Goal: Task Accomplishment & Management: Manage account settings

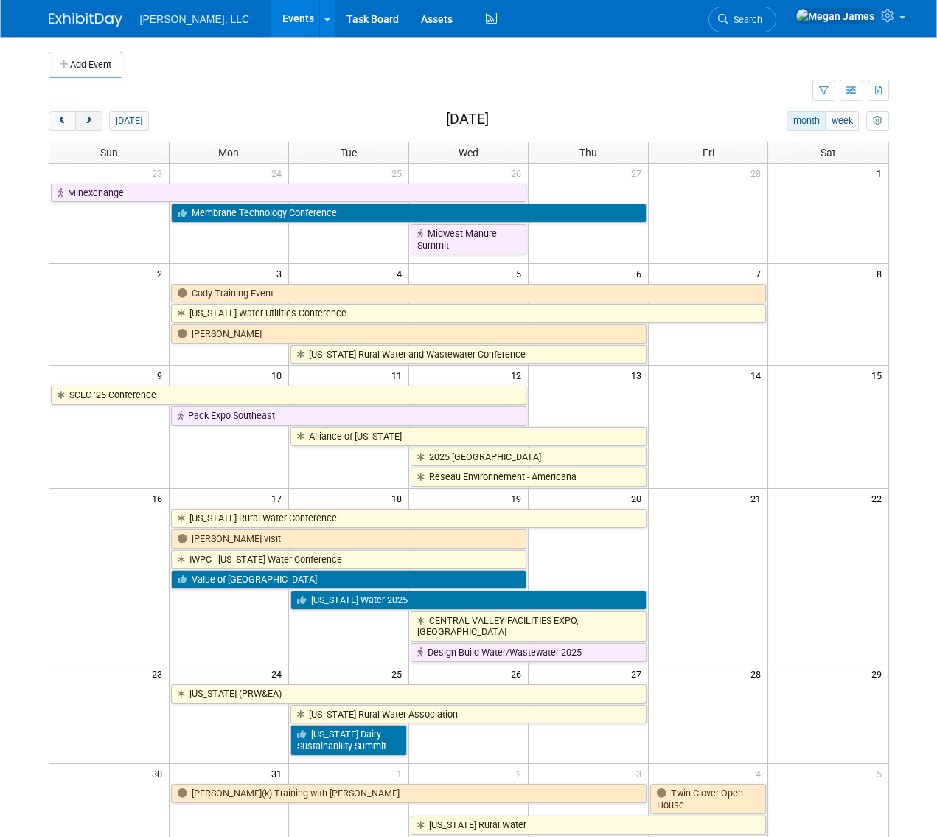
click at [88, 120] on span "next" at bounding box center [88, 121] width 11 height 10
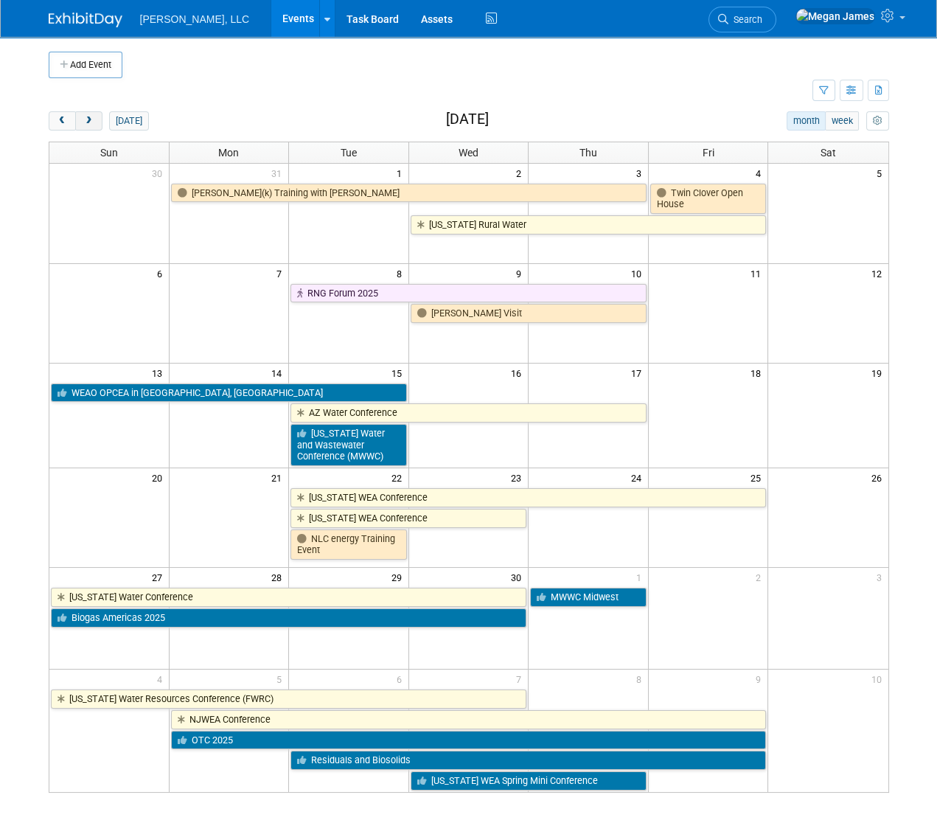
click at [88, 120] on span "next" at bounding box center [88, 121] width 11 height 10
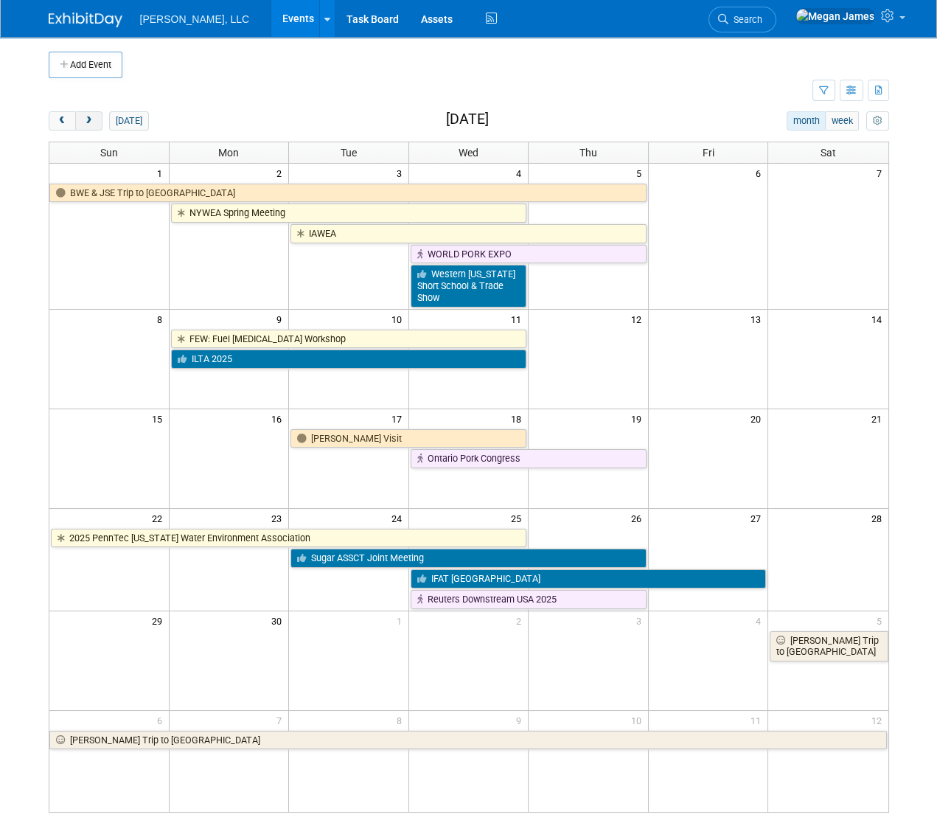
click at [88, 120] on span "next" at bounding box center [88, 121] width 11 height 10
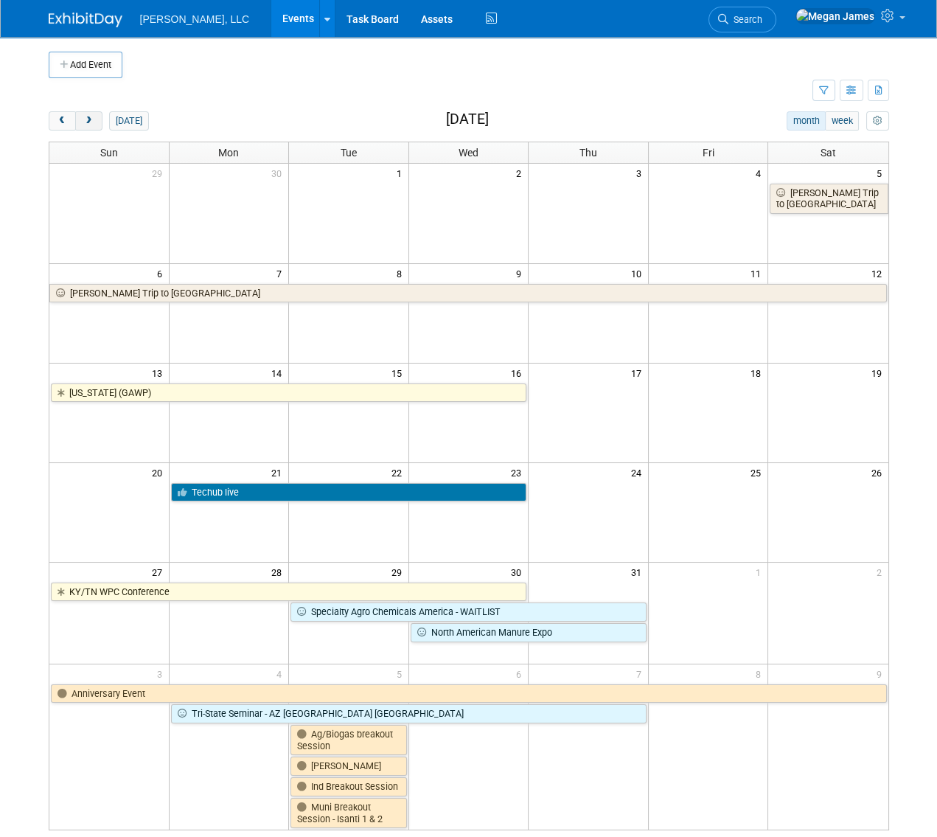
click at [88, 119] on span "next" at bounding box center [88, 121] width 11 height 10
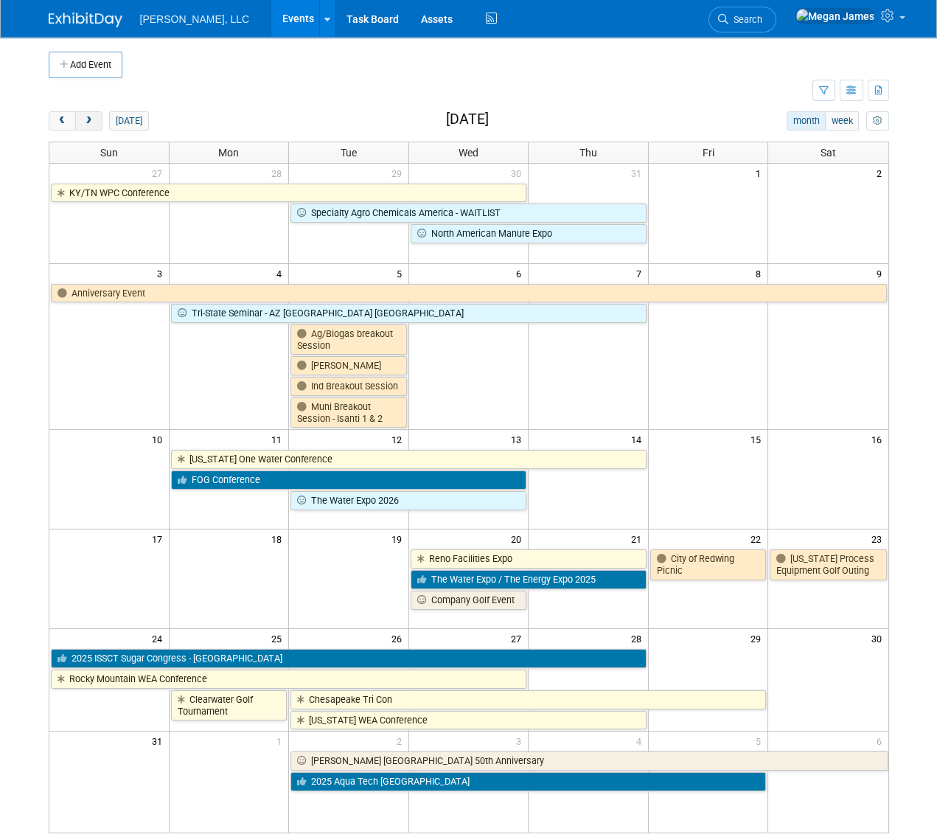
click at [88, 119] on span "next" at bounding box center [88, 121] width 11 height 10
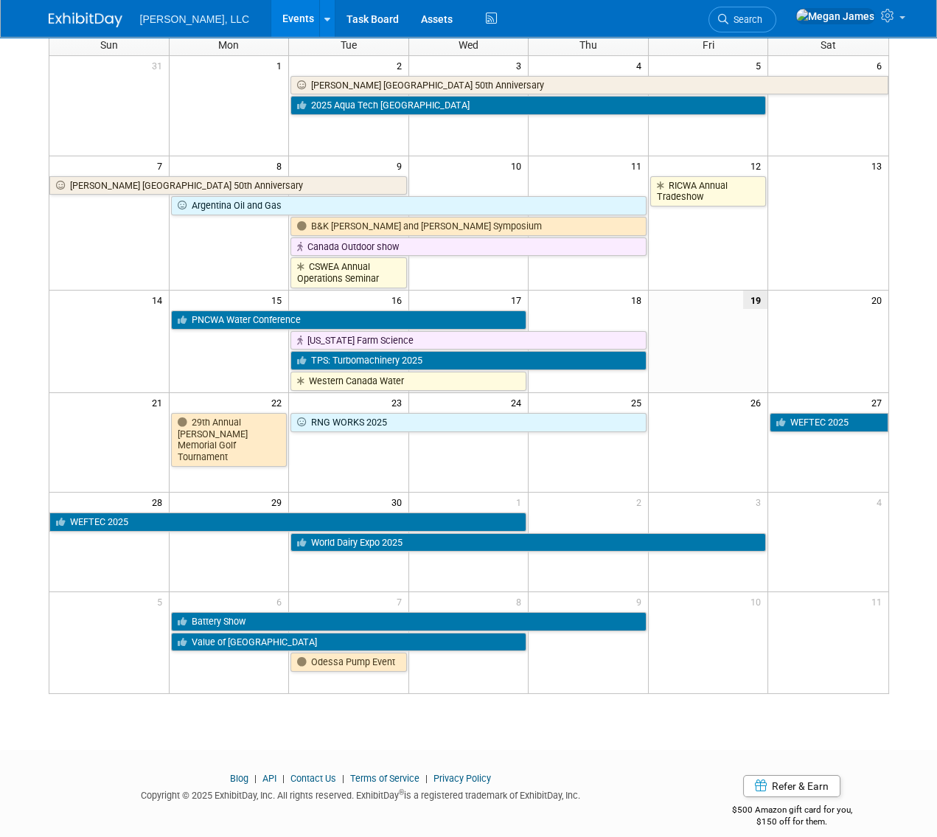
scroll to position [122, 0]
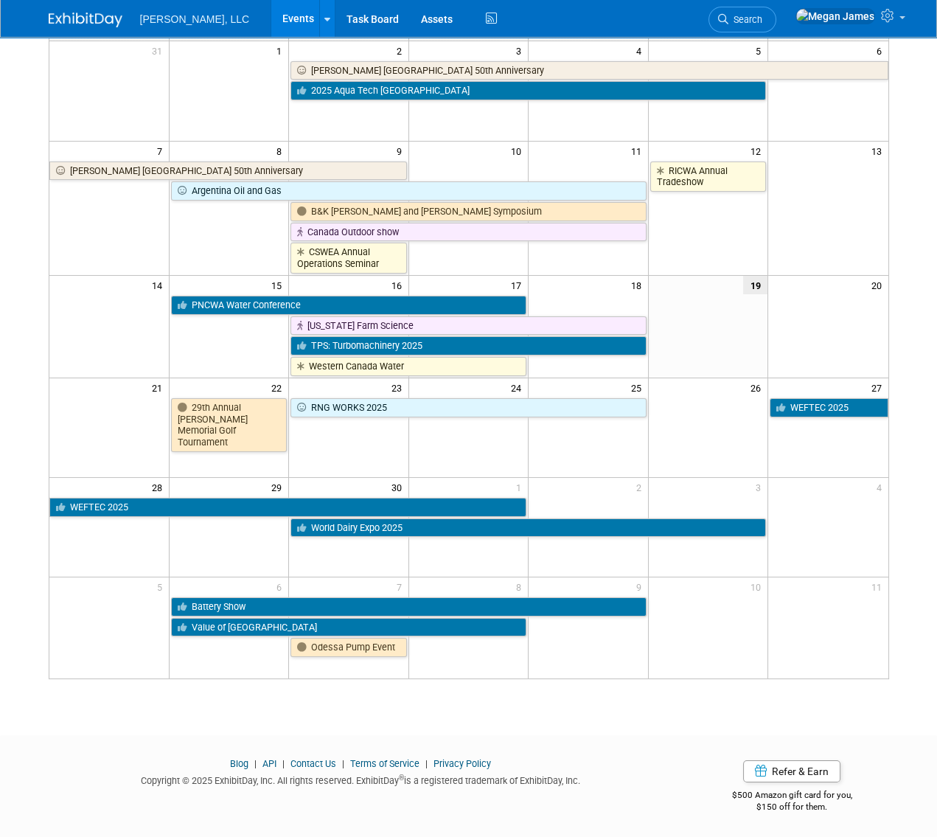
click at [910, 428] on body "Boerger, LLC Events Add Event Bulk Upload Events Shareable Event Boards Recentl…" at bounding box center [468, 296] width 937 height 837
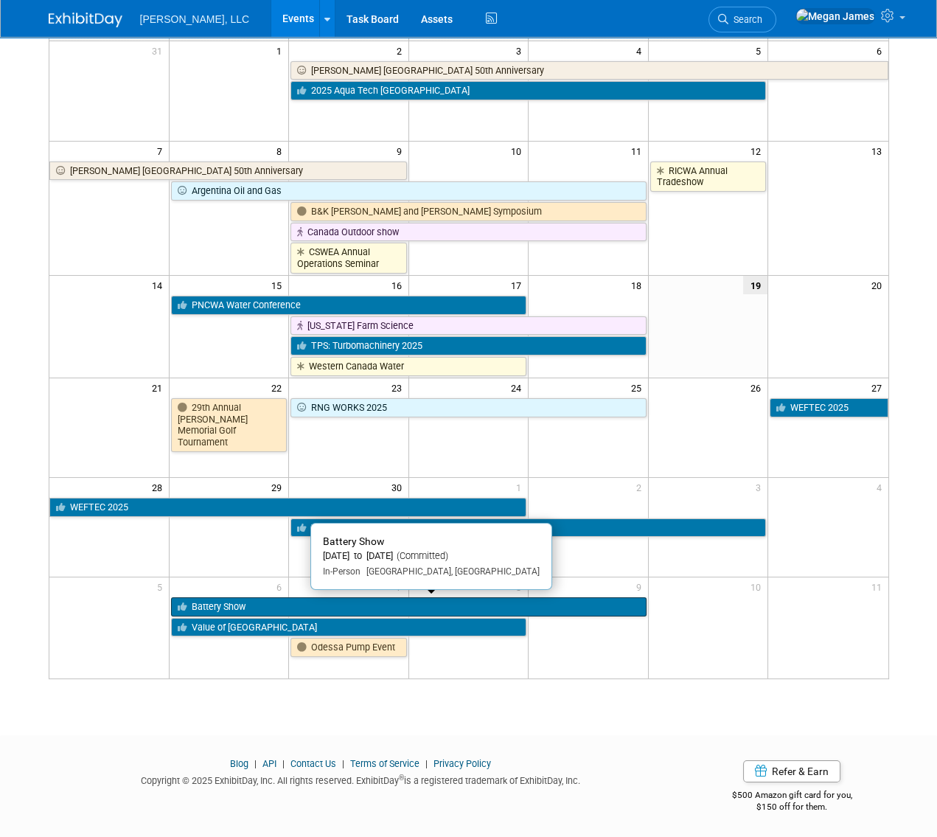
click at [326, 599] on link "Battery Show" at bounding box center [409, 606] width 476 height 19
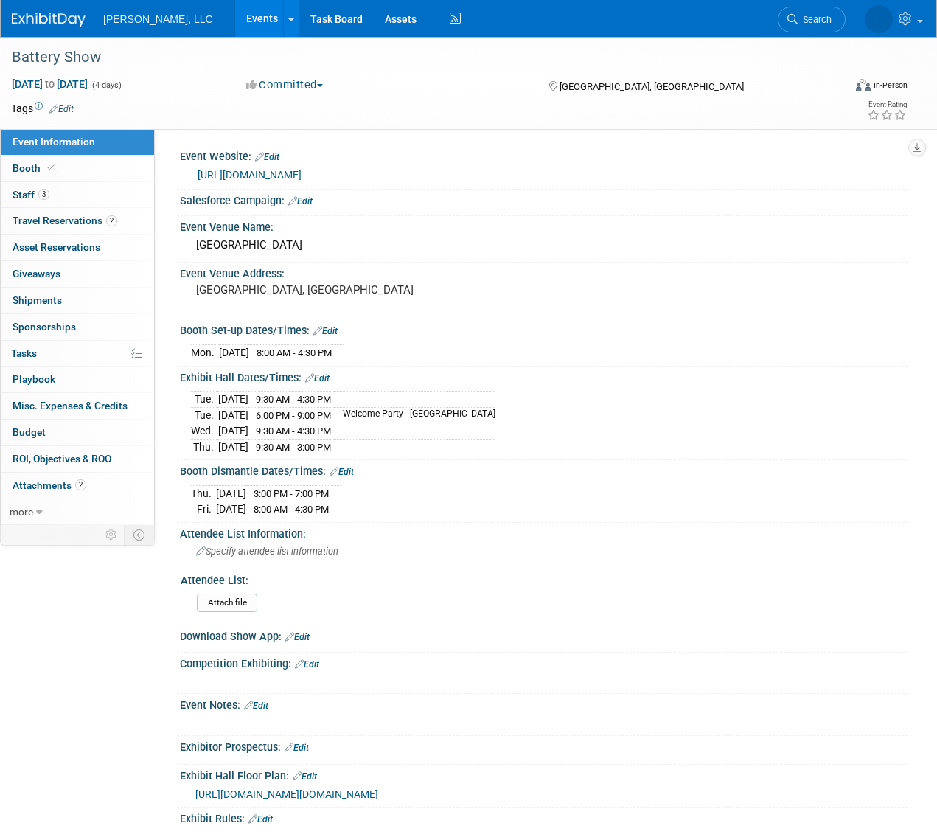
select select "Industrial"
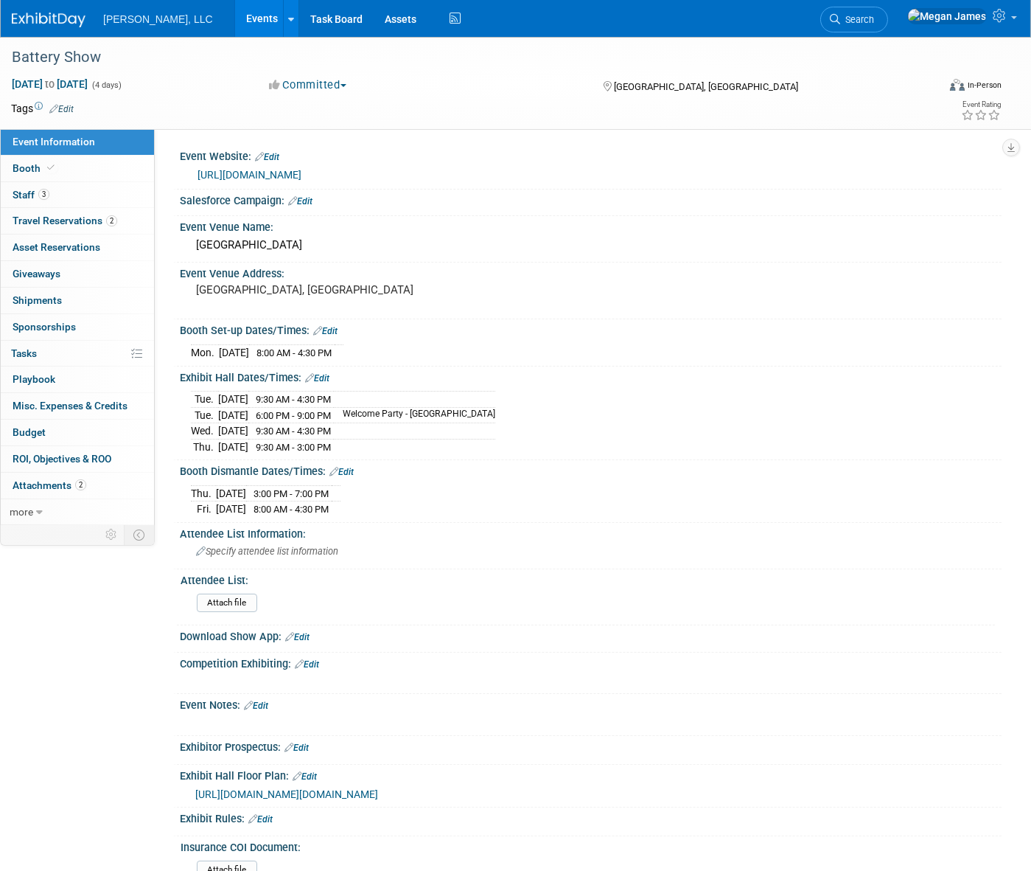
click at [312, 199] on link "Edit" at bounding box center [300, 201] width 24 height 10
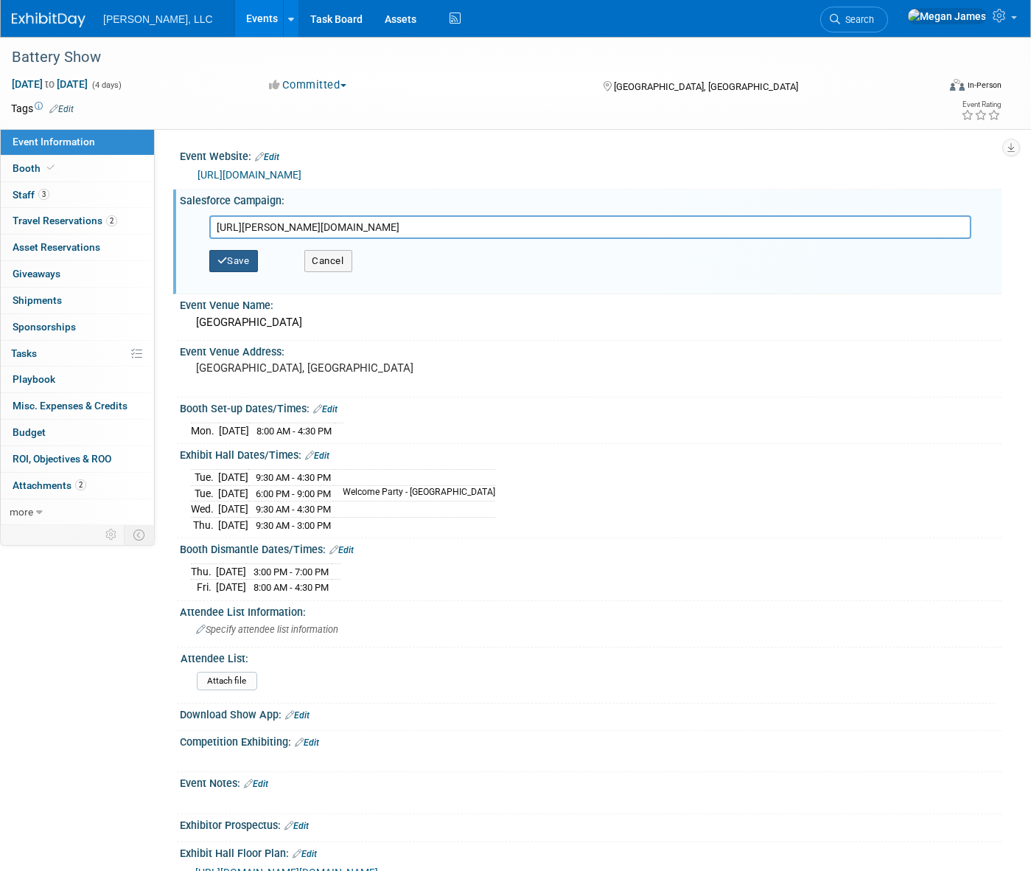
type input "https://boerger.lightning.force.com/lightning/r/Campaign/701Jw00000eMvQkIAK/view"
click at [249, 254] on button "Save" at bounding box center [233, 261] width 49 height 22
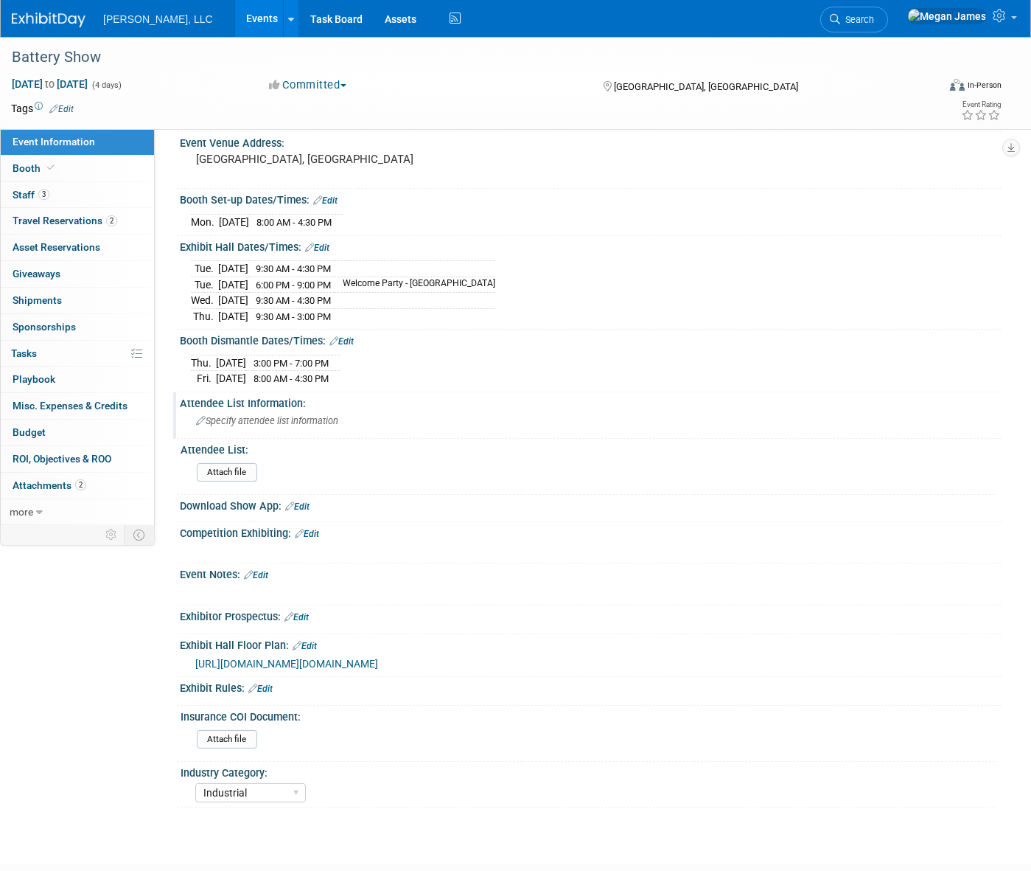
scroll to position [50, 0]
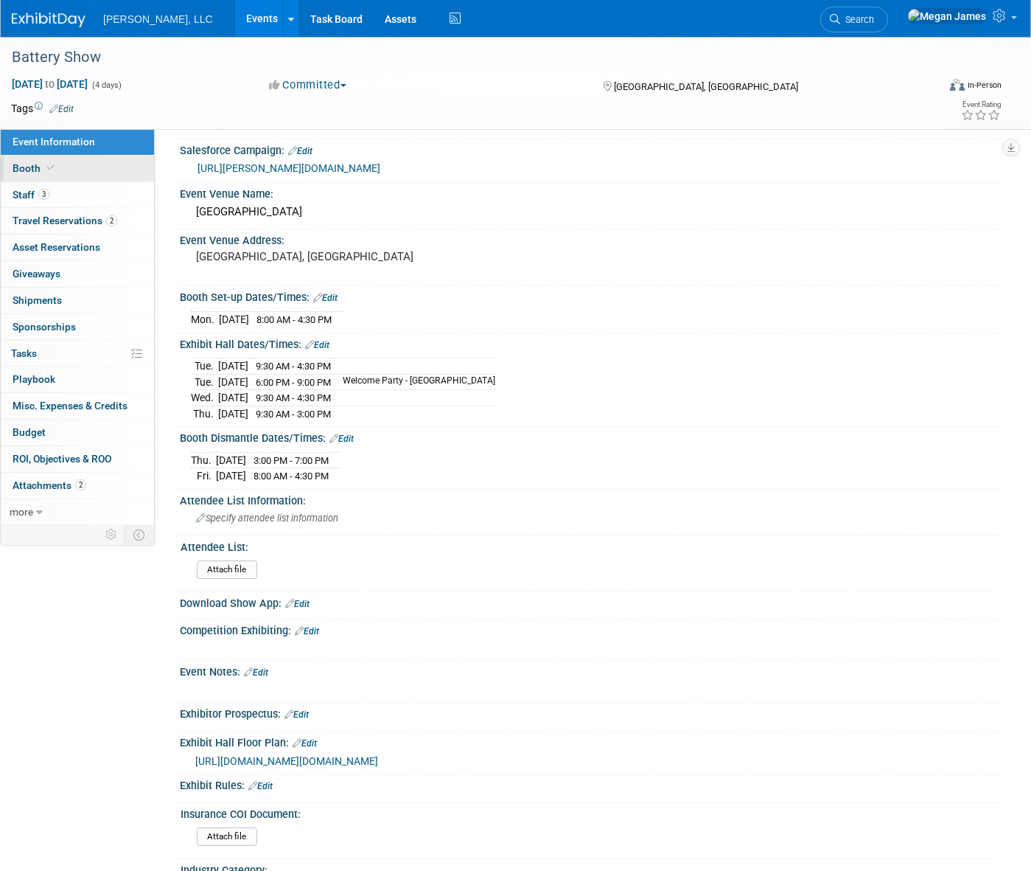
click at [110, 167] on link "Booth" at bounding box center [77, 169] width 153 height 26
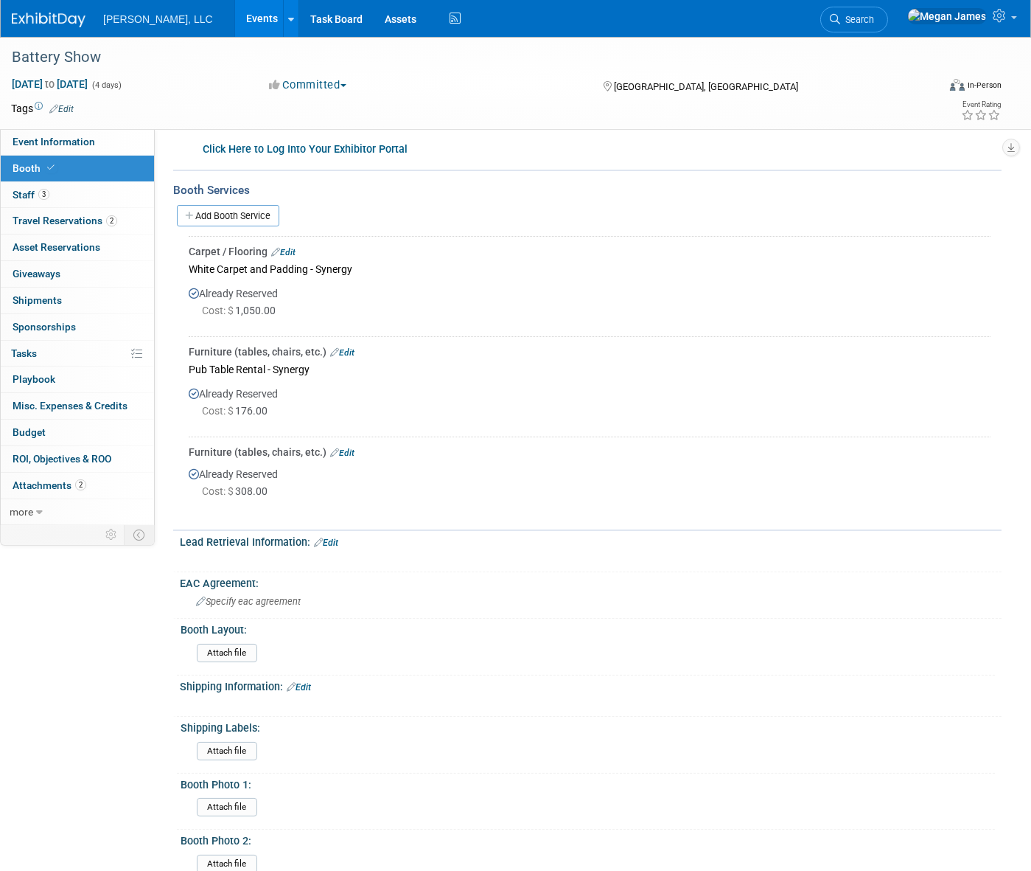
scroll to position [201, 0]
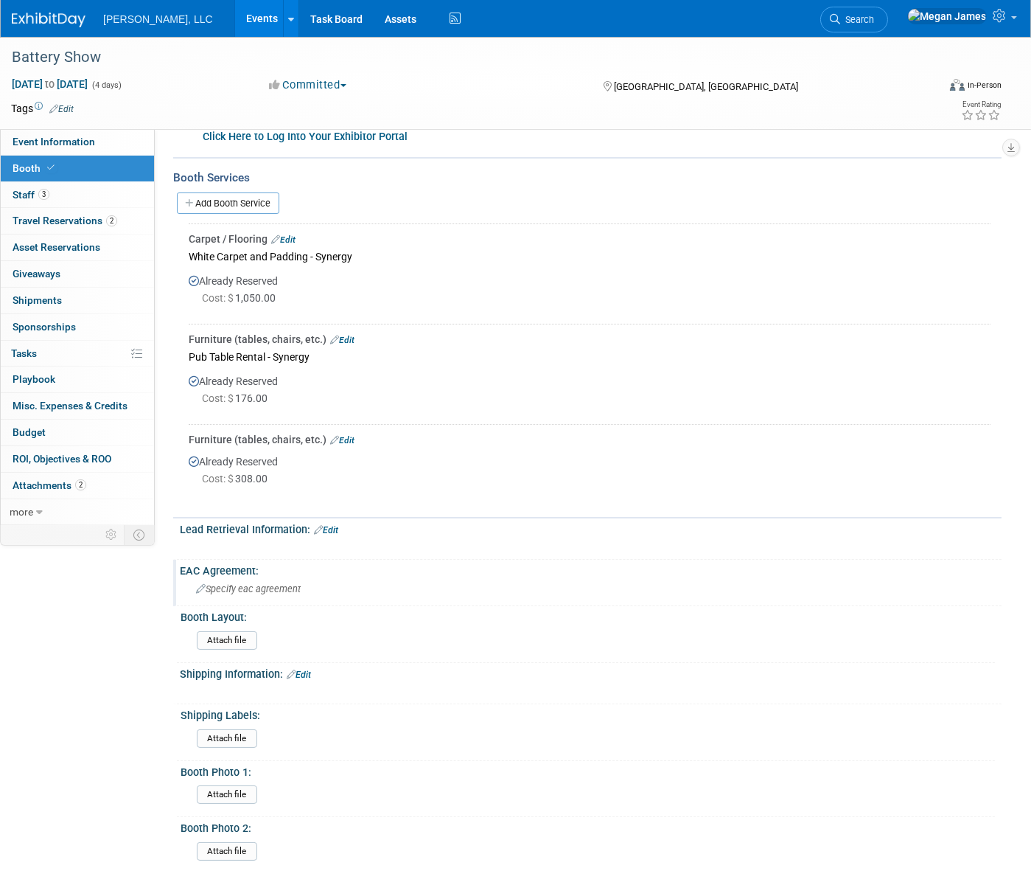
click at [710, 577] on div "Specify eac agreement" at bounding box center [591, 588] width 800 height 23
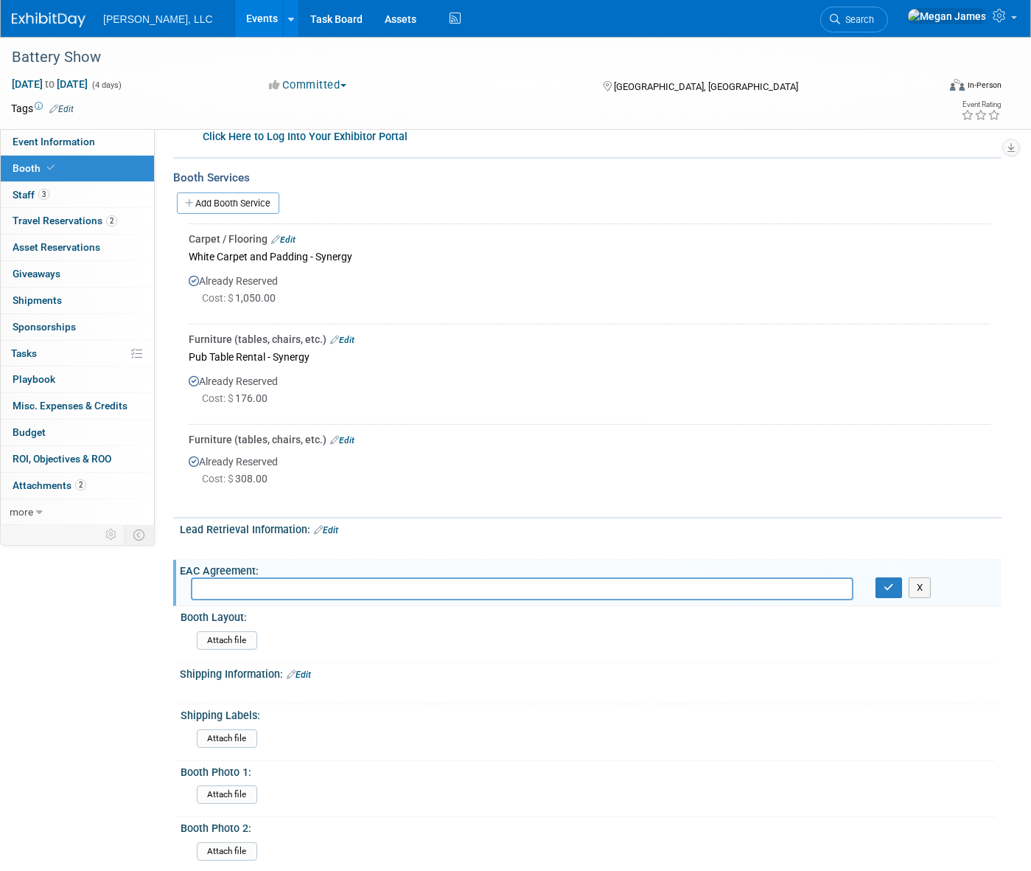
click at [936, 529] on div "Event Information Event Info Booth Booth 3 Staff 3 Staff 2 Travel Reservations …" at bounding box center [515, 382] width 1031 height 1093
click at [884, 585] on icon "button" at bounding box center [889, 587] width 10 height 10
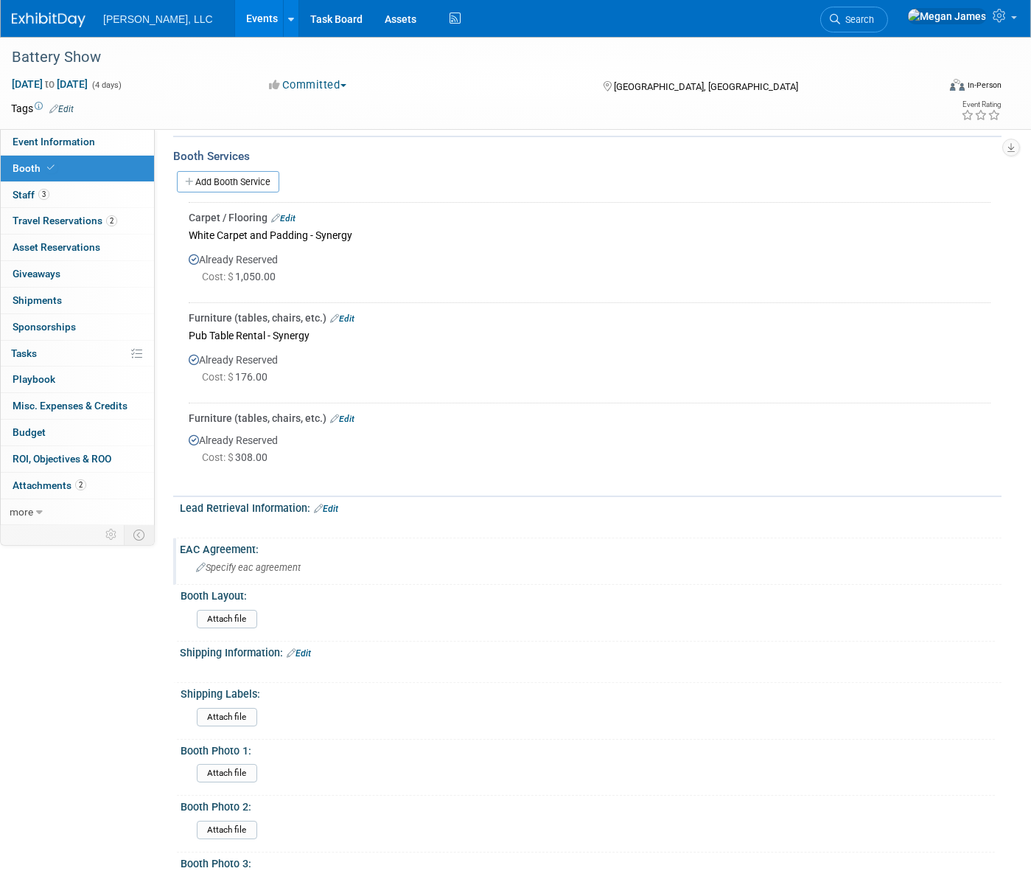
scroll to position [13, 0]
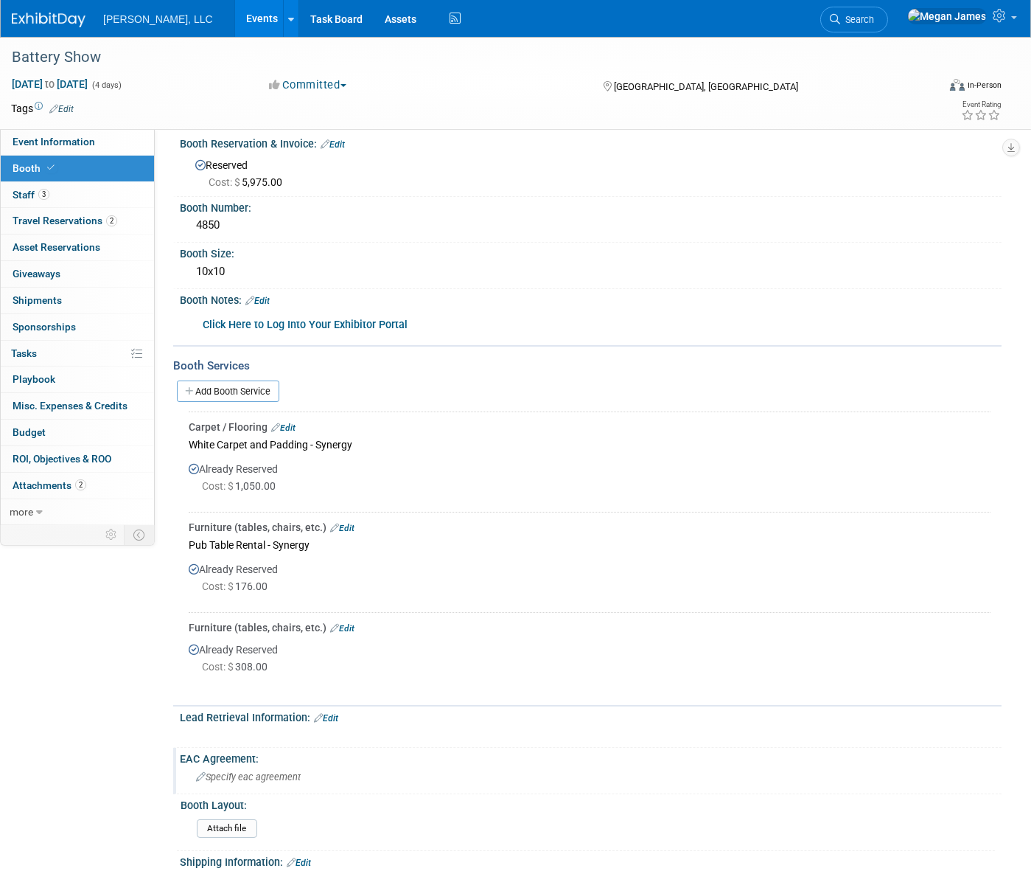
click at [235, 24] on link "Events" at bounding box center [262, 18] width 54 height 37
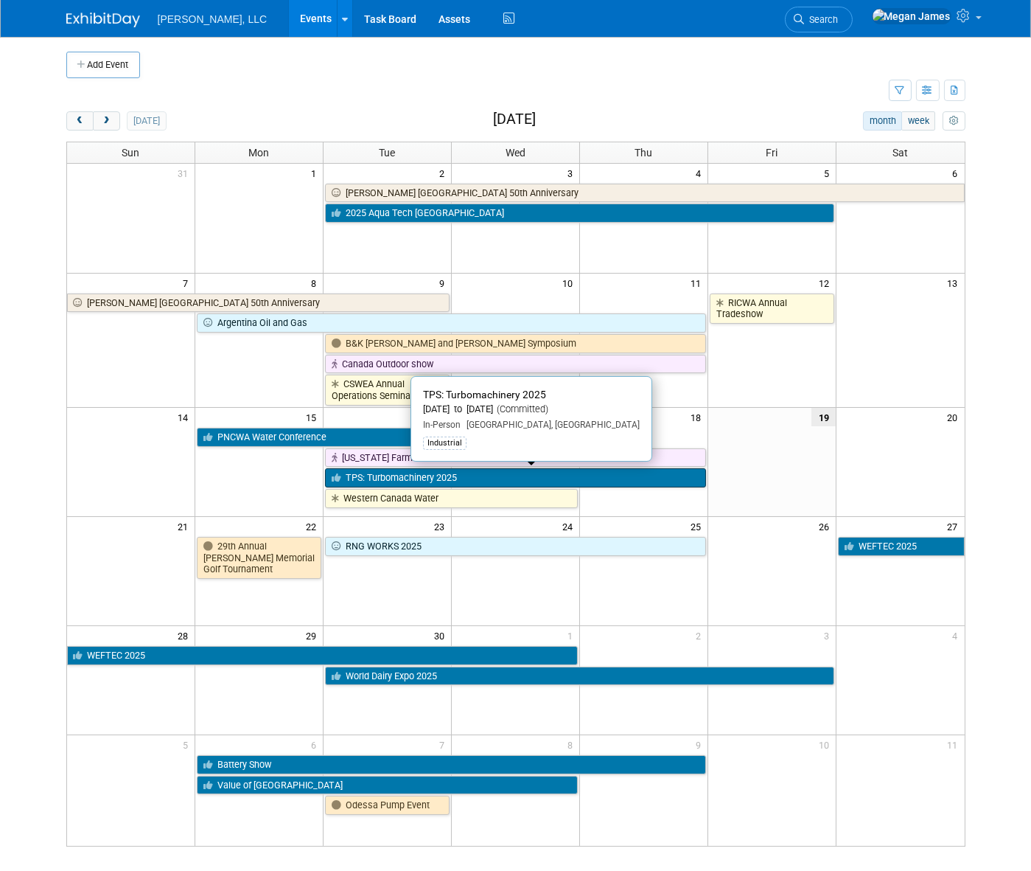
click at [391, 478] on link "TPS: Turbomachinery 2025" at bounding box center [515, 477] width 381 height 19
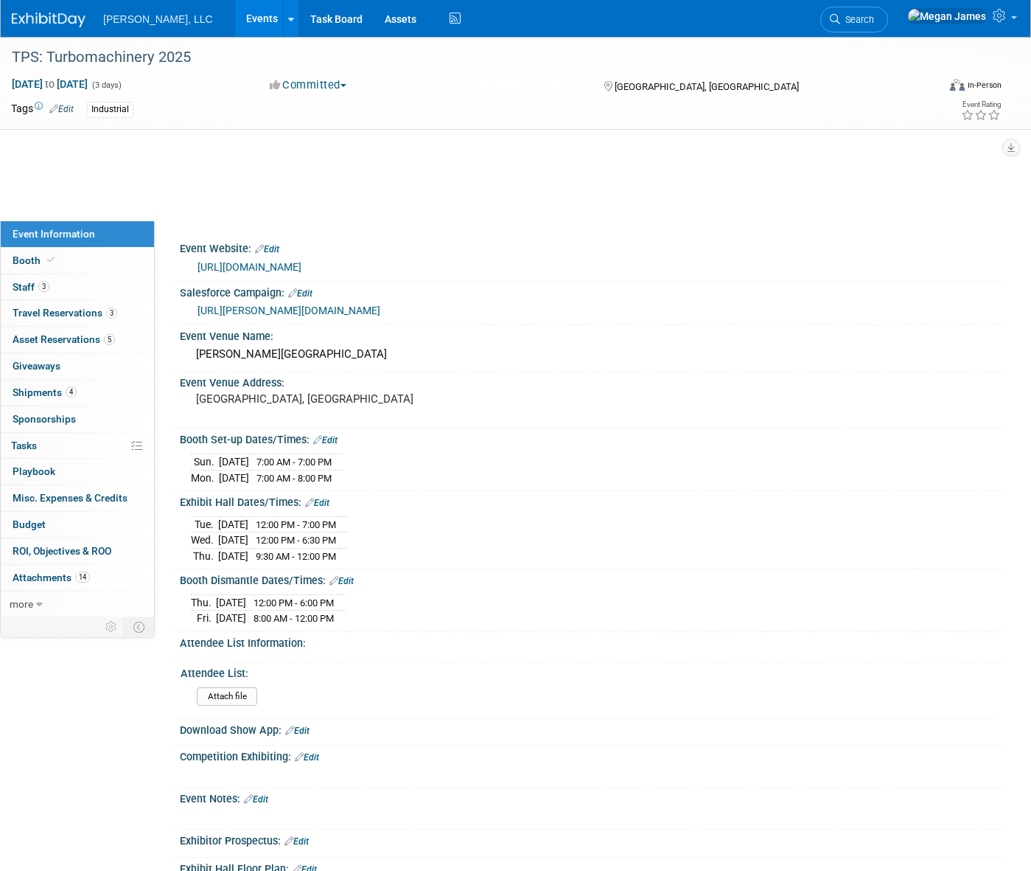
select select "Industrial"
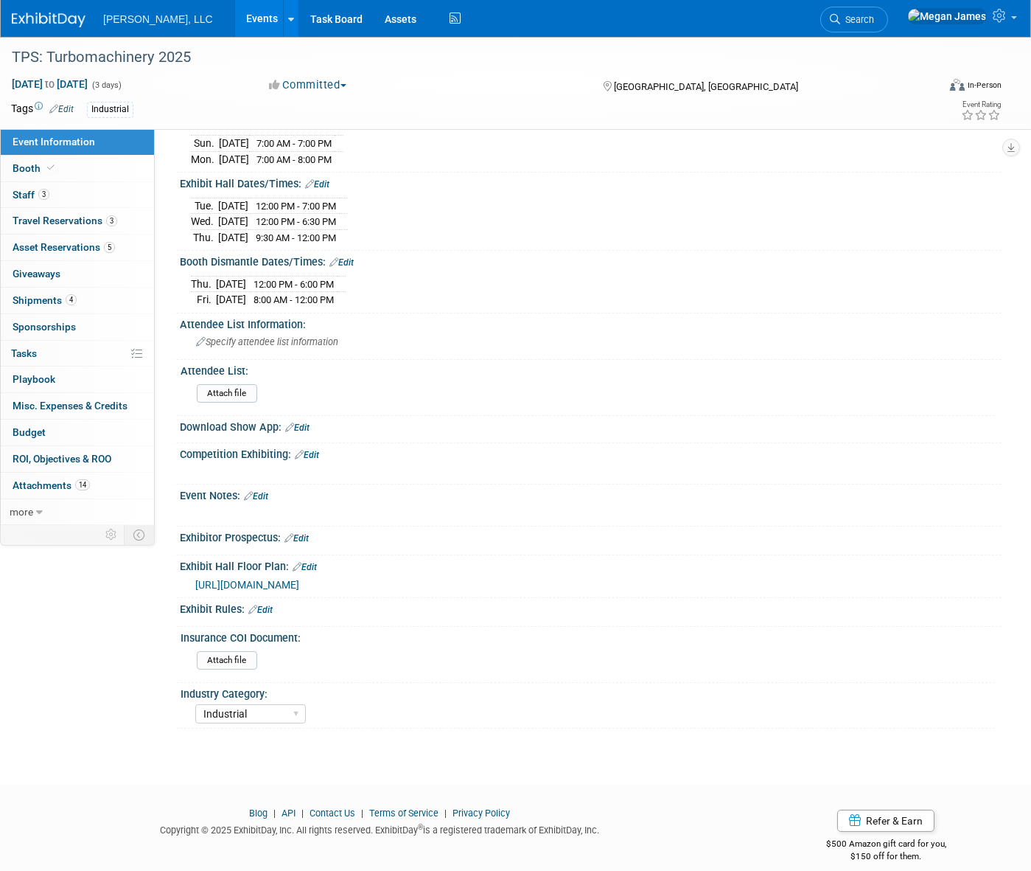
scroll to position [236, 0]
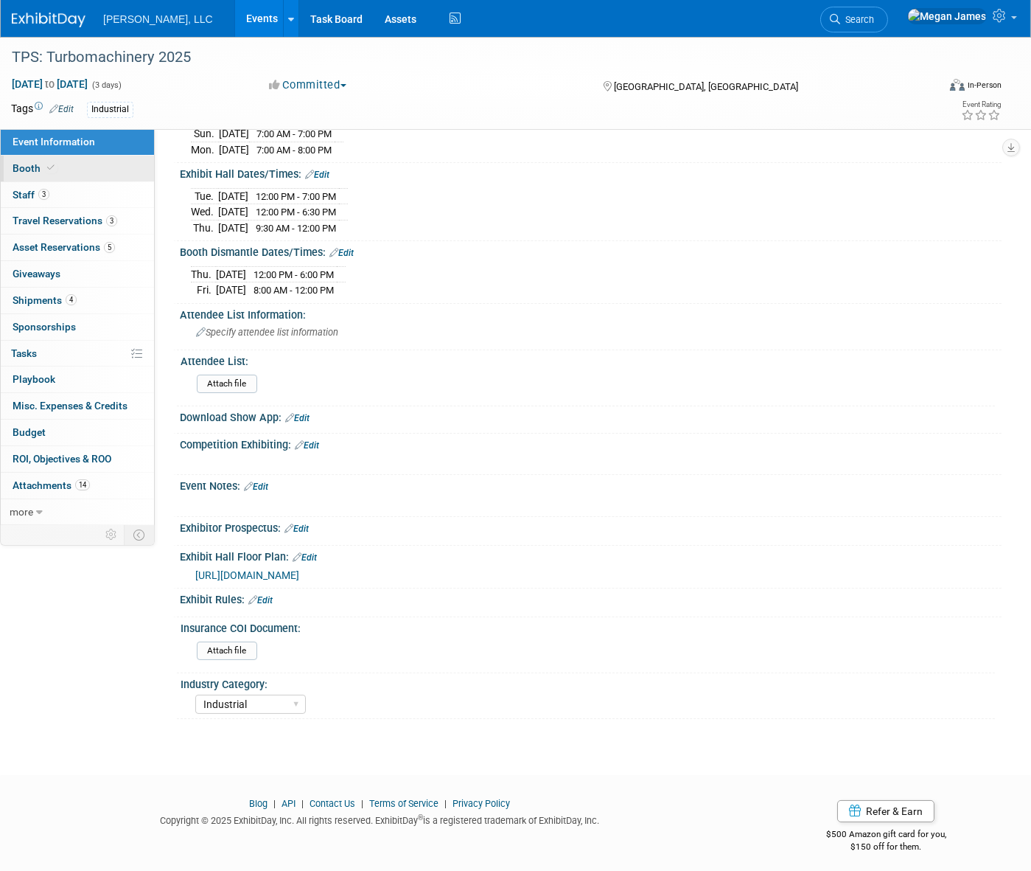
click at [102, 168] on link "Booth" at bounding box center [77, 169] width 153 height 26
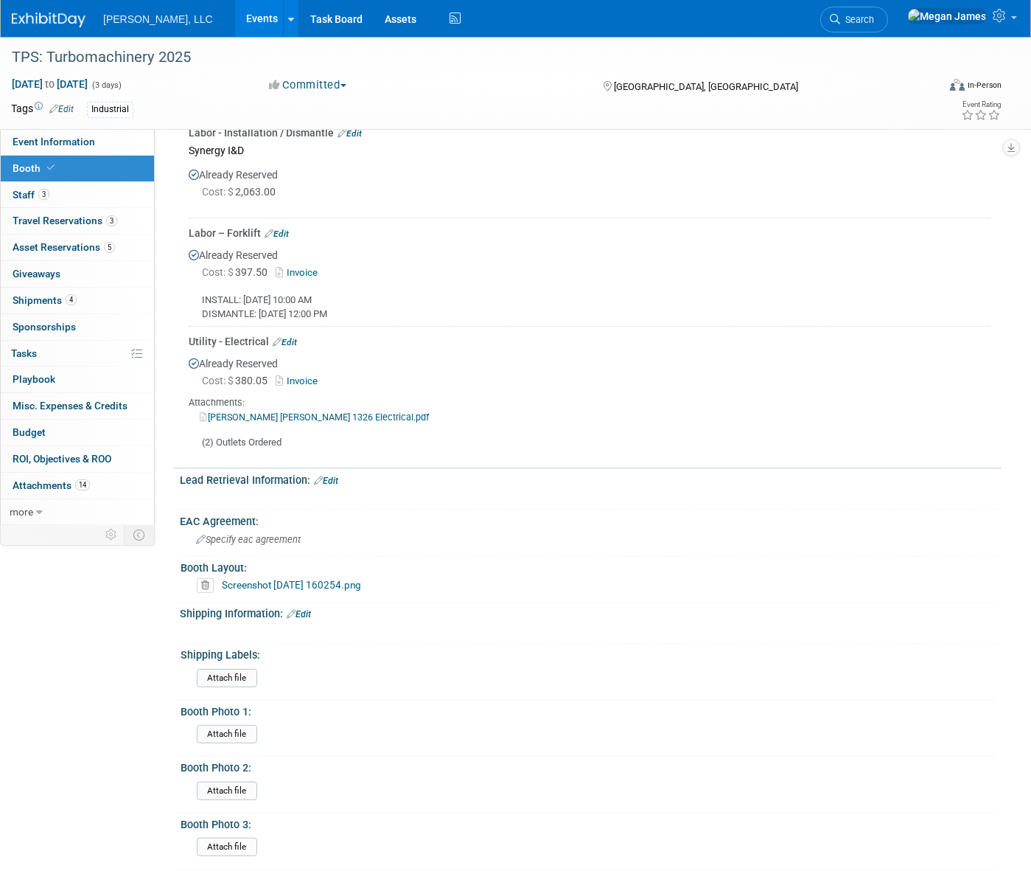
scroll to position [1629, 0]
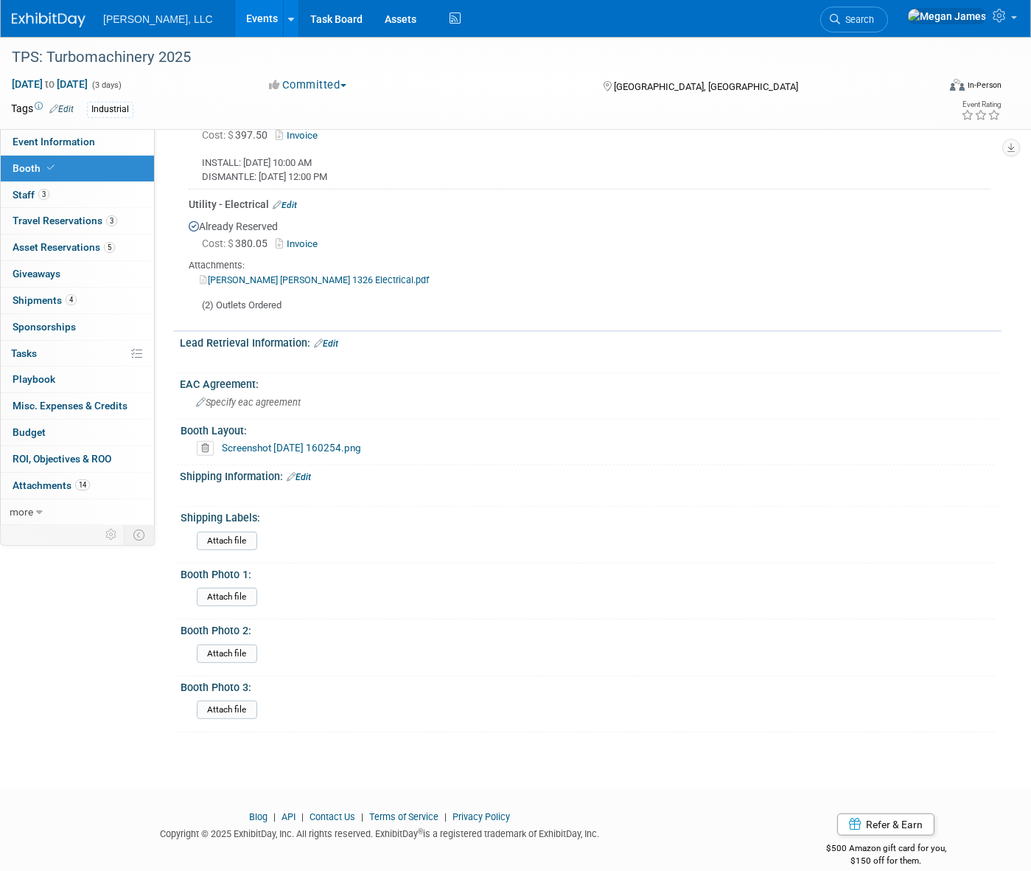
click at [325, 442] on link "Screenshot 2025-08-15 160254.png" at bounding box center [291, 448] width 139 height 12
click at [235, 15] on link "Events" at bounding box center [262, 18] width 54 height 37
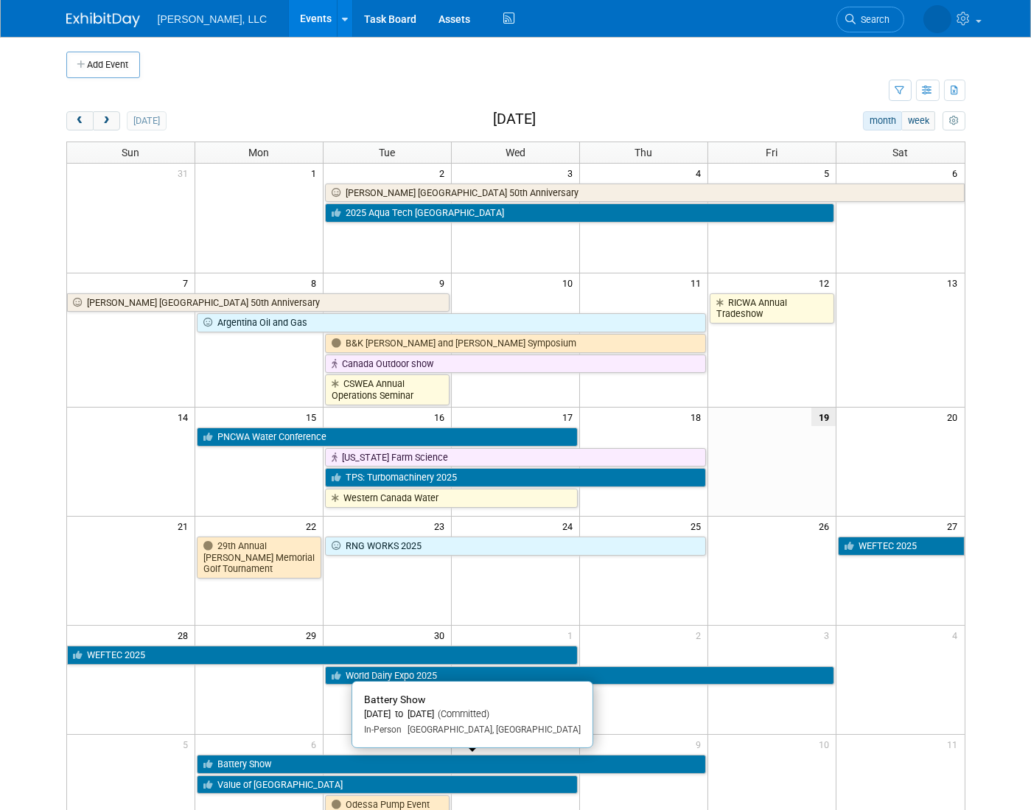
click at [259, 763] on link "Battery Show" at bounding box center [451, 764] width 509 height 19
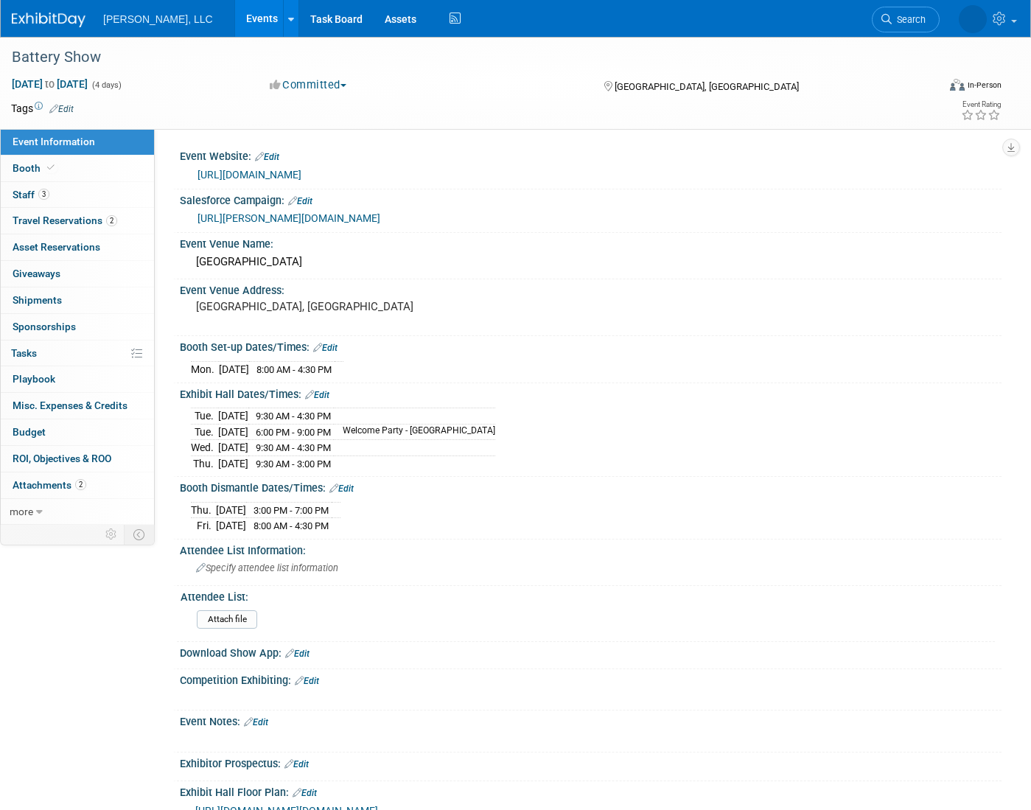
select select "Industrial"
click at [116, 166] on link "Booth" at bounding box center [77, 169] width 153 height 26
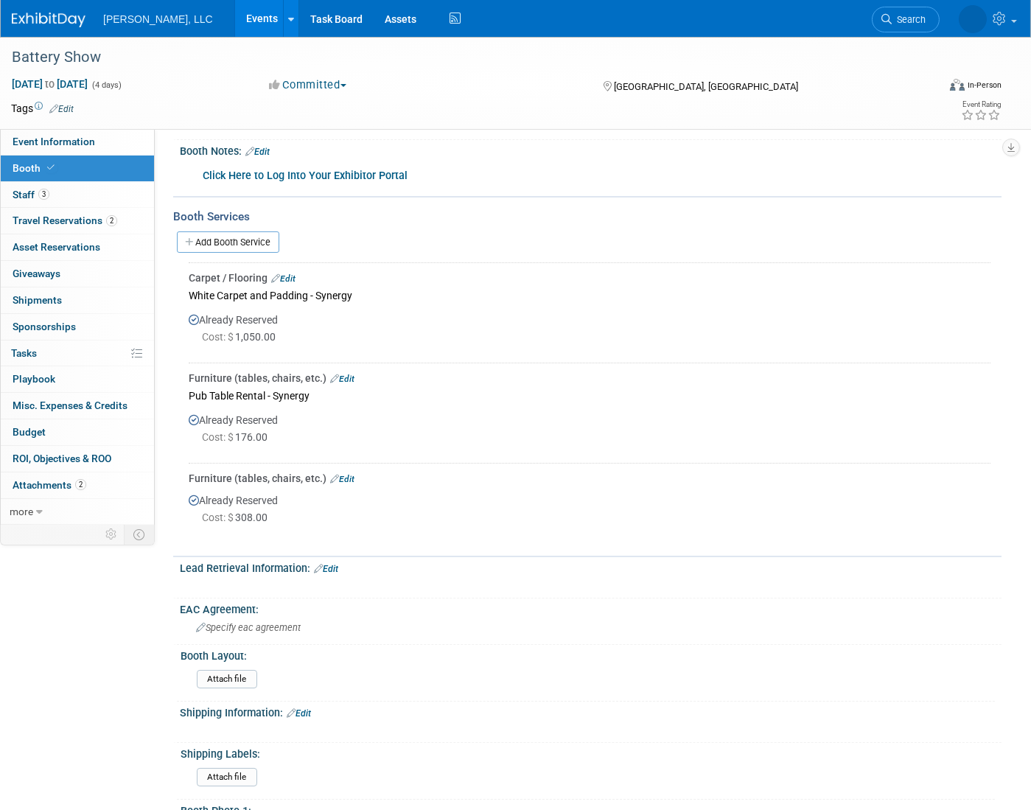
scroll to position [6, 0]
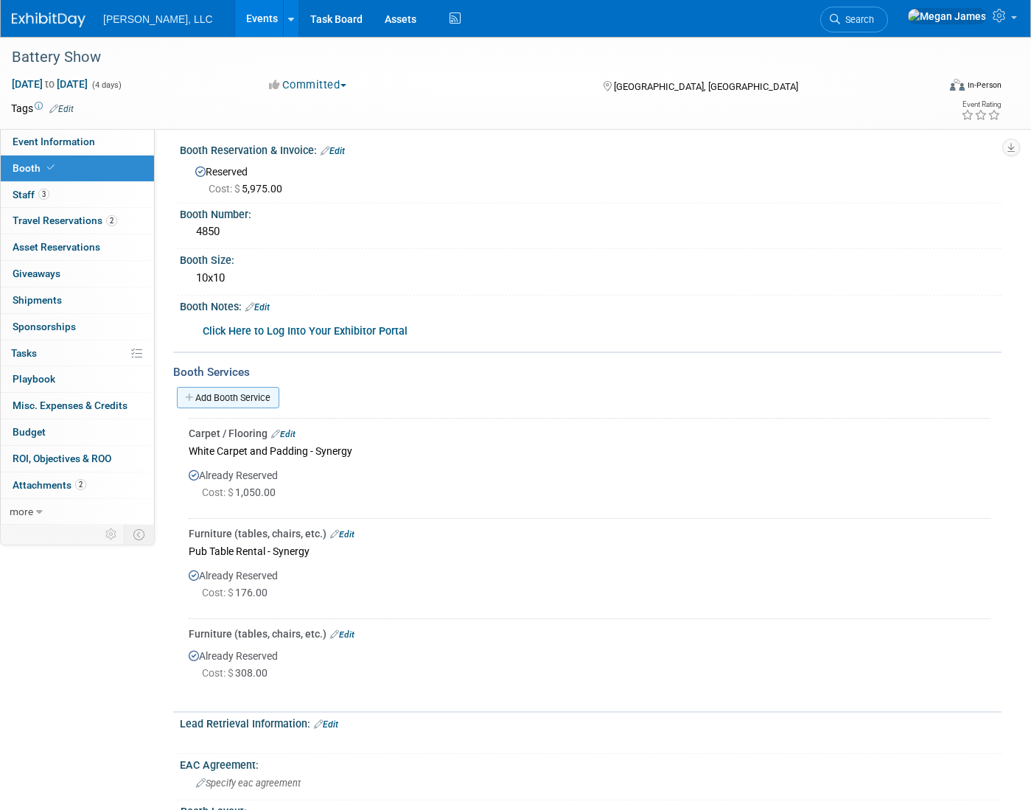
click at [223, 397] on link "Add Booth Service" at bounding box center [228, 397] width 102 height 21
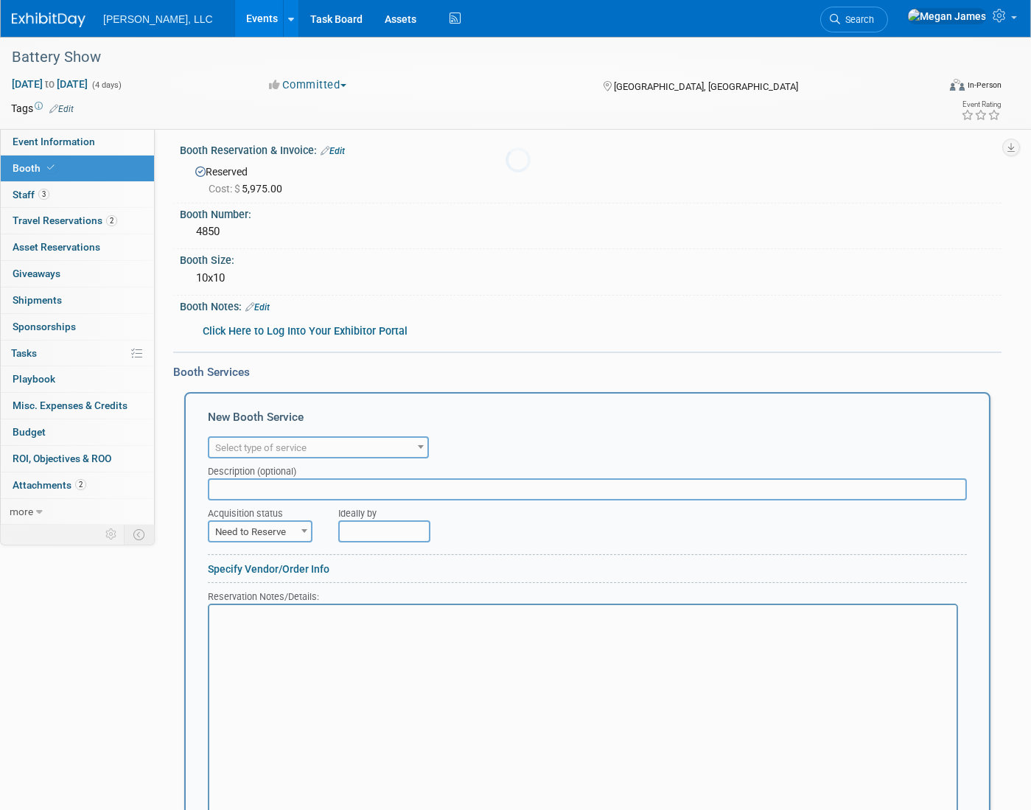
scroll to position [0, 0]
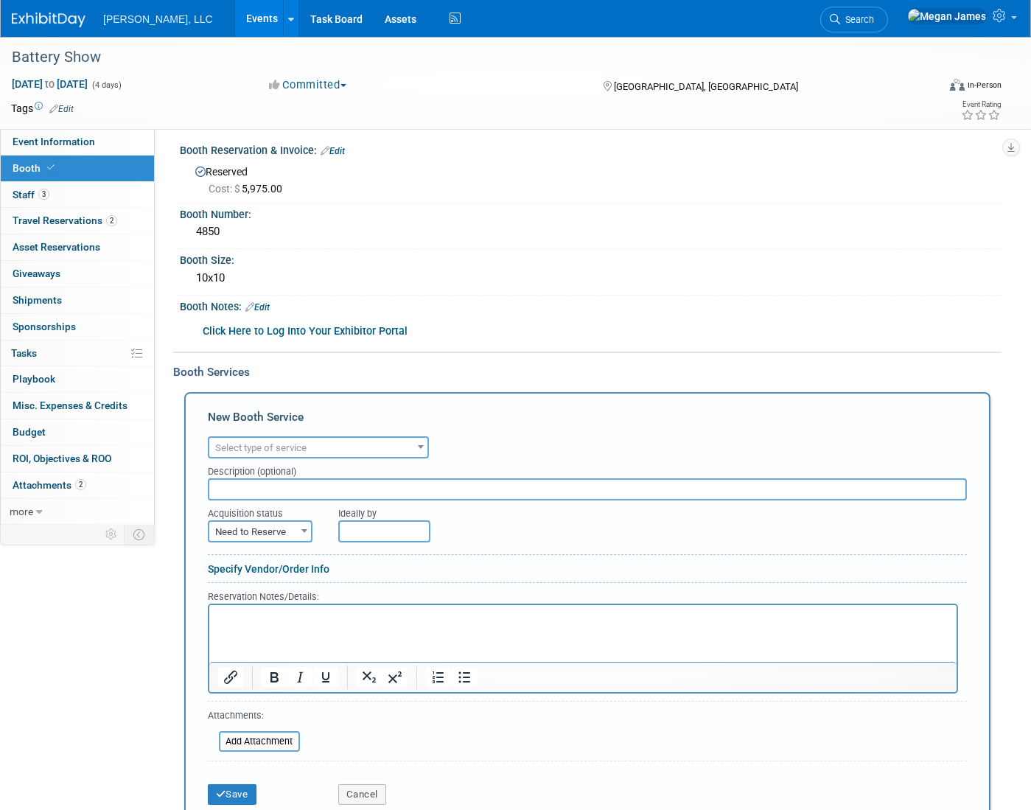
click at [305, 442] on span "Select type of service" at bounding box center [260, 447] width 91 height 11
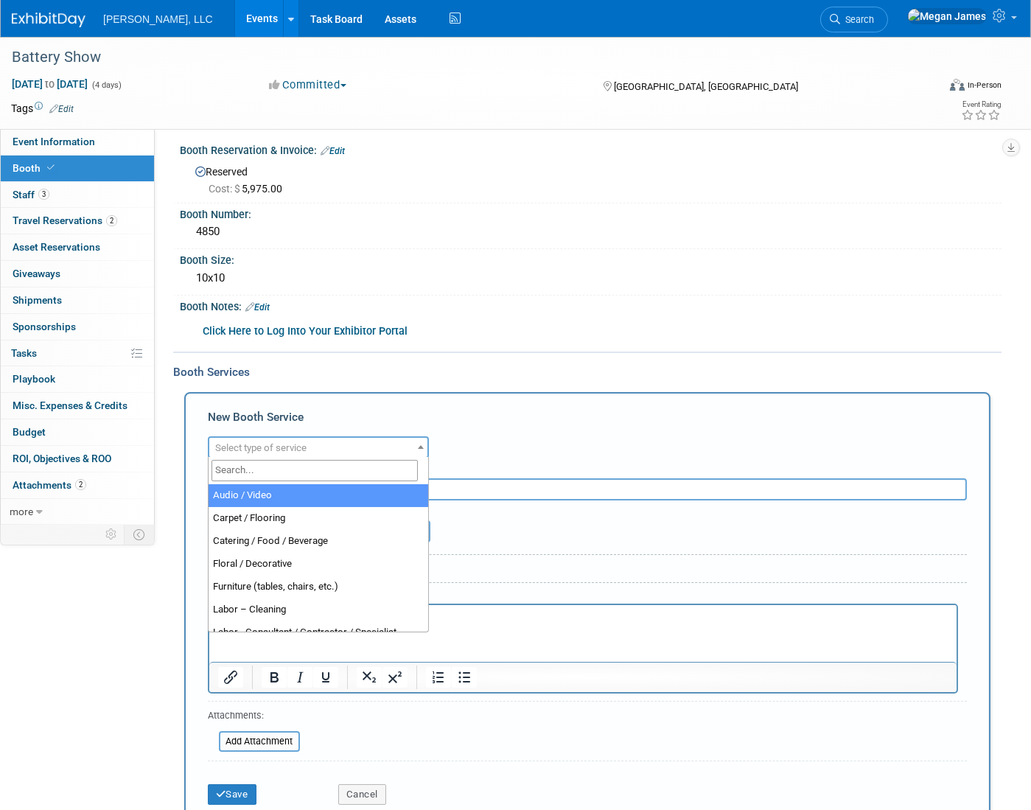
click at [297, 471] on input "search" at bounding box center [315, 470] width 206 height 21
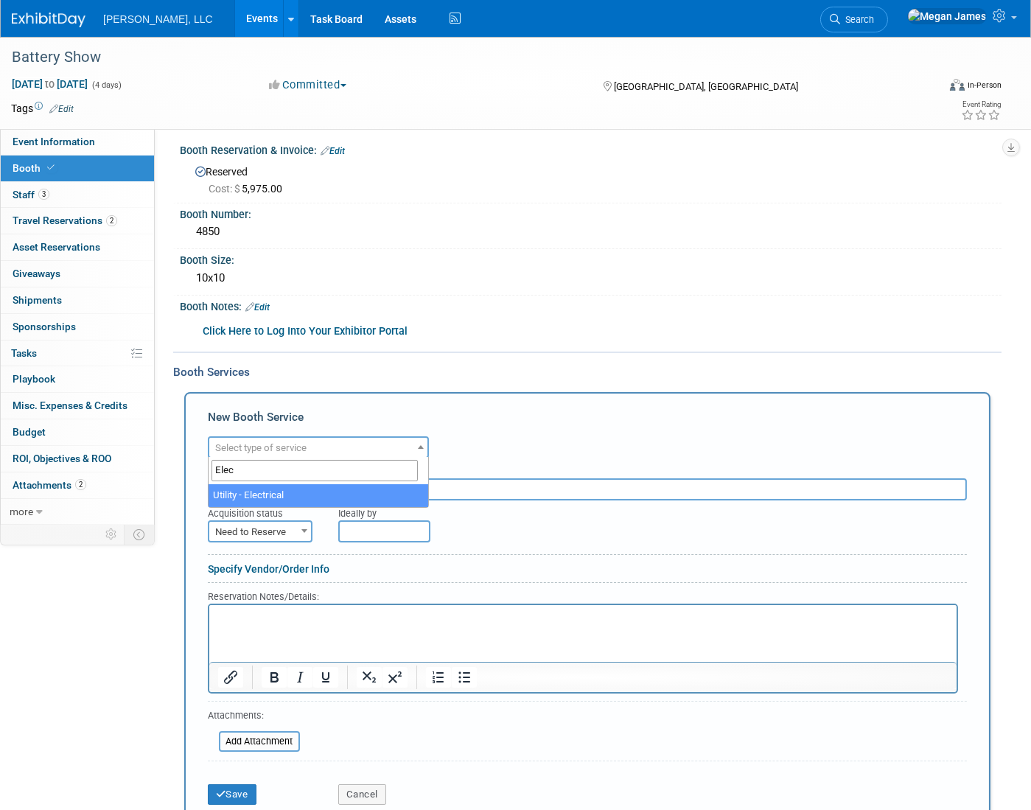
type input "Elec"
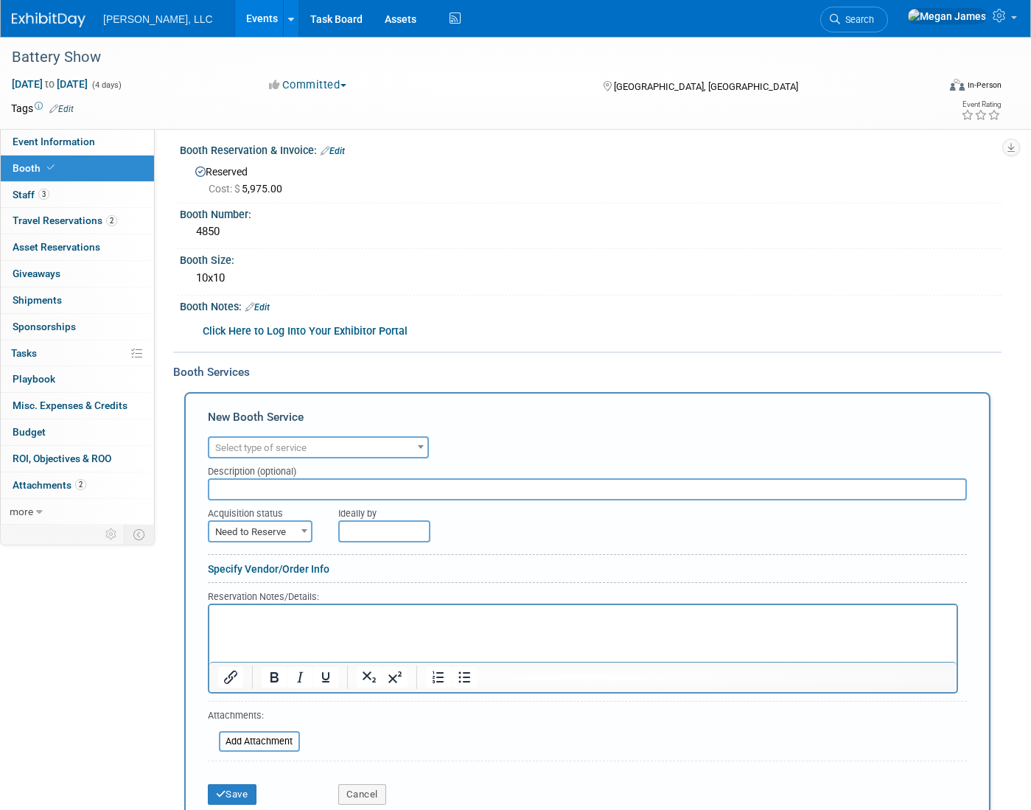
click at [302, 509] on div "Acquisition status" at bounding box center [262, 511] width 108 height 20
click at [296, 452] on span "Select type of service" at bounding box center [318, 448] width 218 height 21
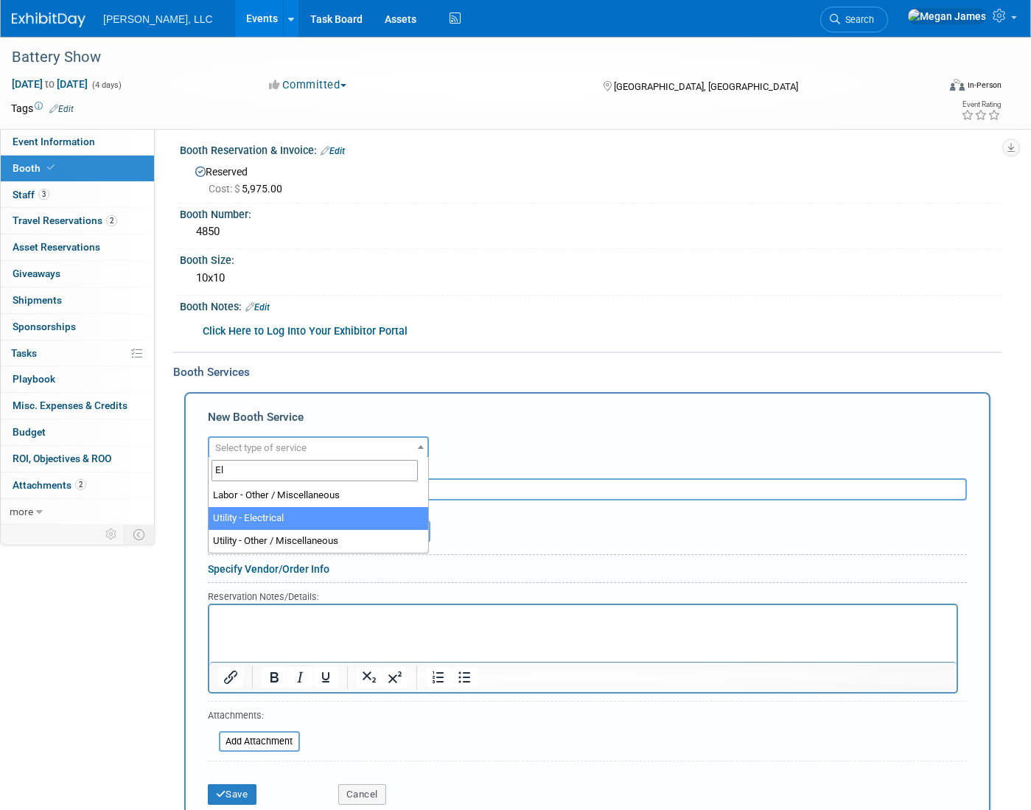
type input "El"
select select "8"
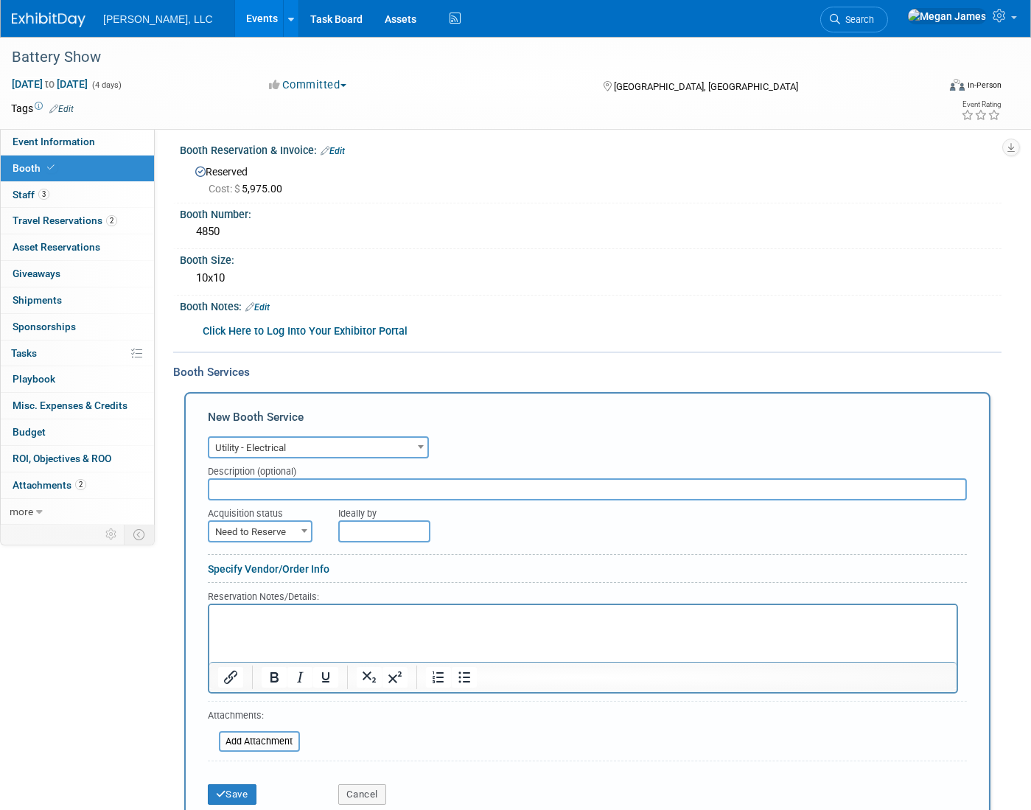
click at [271, 526] on span "Need to Reserve" at bounding box center [260, 532] width 102 height 21
select select "2"
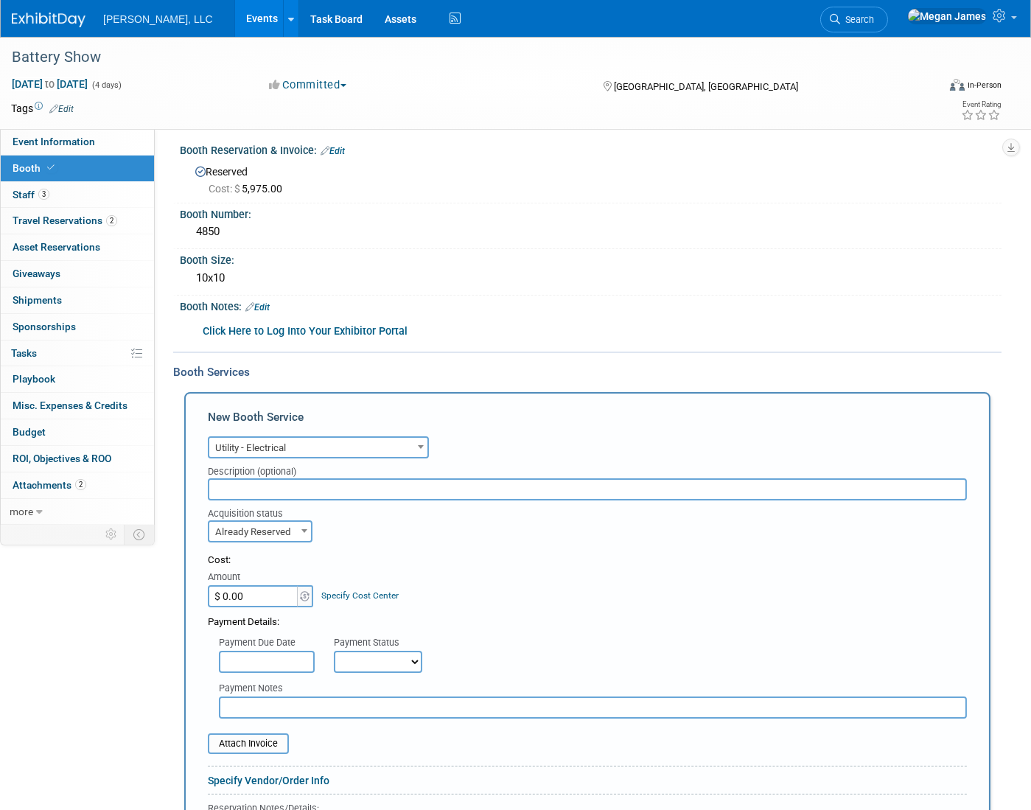
click at [244, 481] on input "text" at bounding box center [587, 489] width 759 height 22
type input "(2) Outlets reserved"
click at [267, 597] on input "$ 0.00" at bounding box center [254, 596] width 92 height 22
paste input "514.5"
type input "$ 514.50"
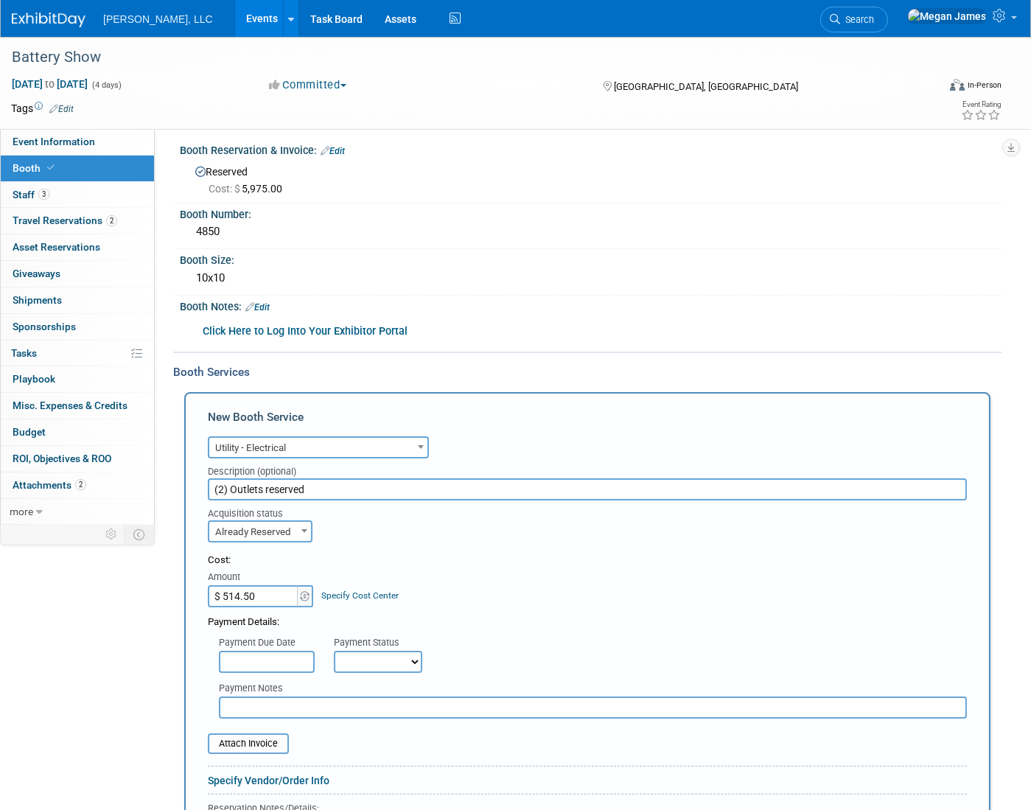
click at [458, 592] on div "Cost: Amount $ 514.50 Specify Cost Center Cost Center -- Not Specified --" at bounding box center [587, 581] width 759 height 54
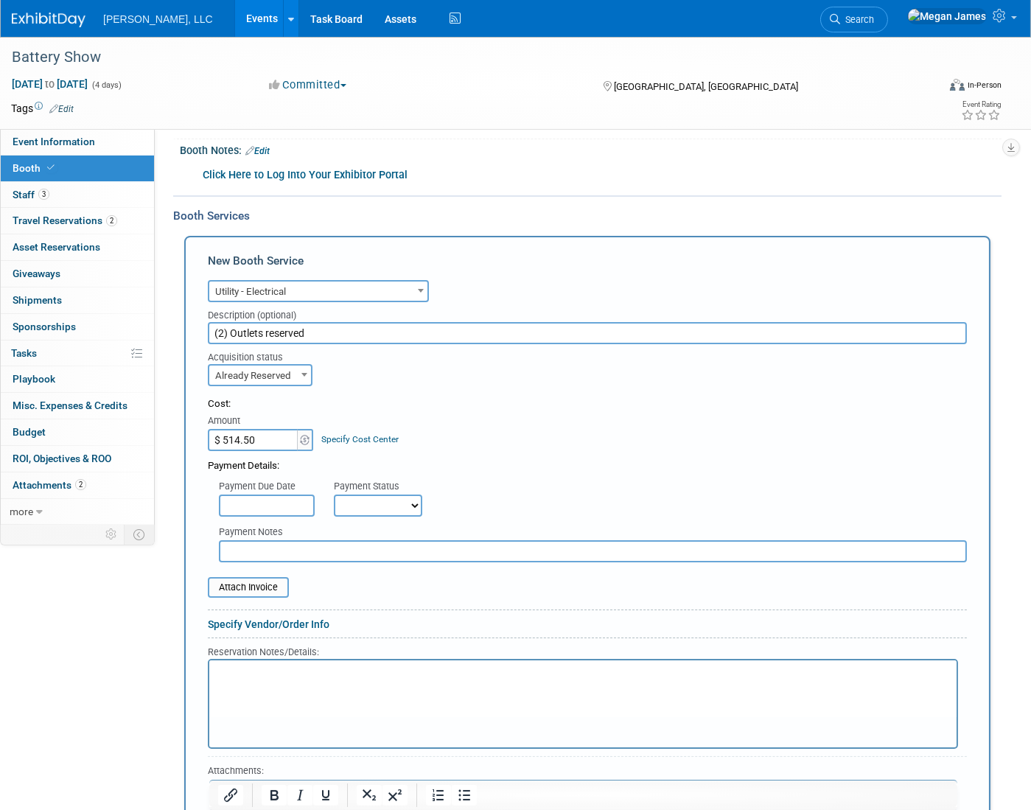
scroll to position [274, 0]
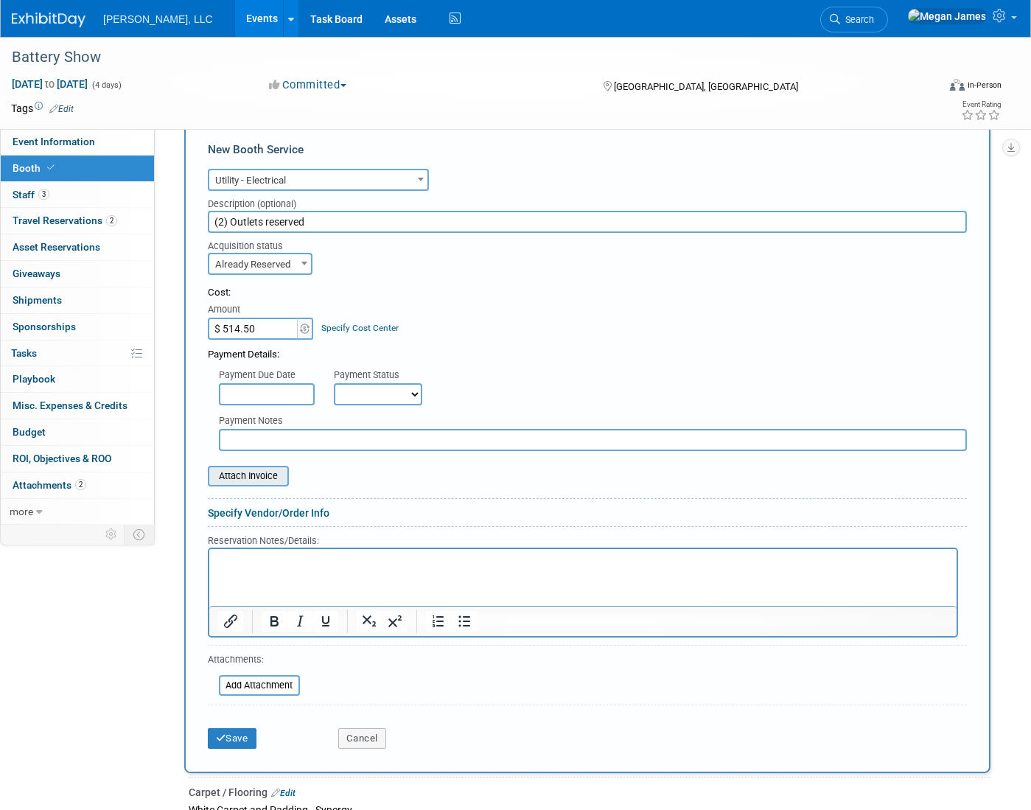
click at [251, 472] on input "file" at bounding box center [199, 476] width 175 height 18
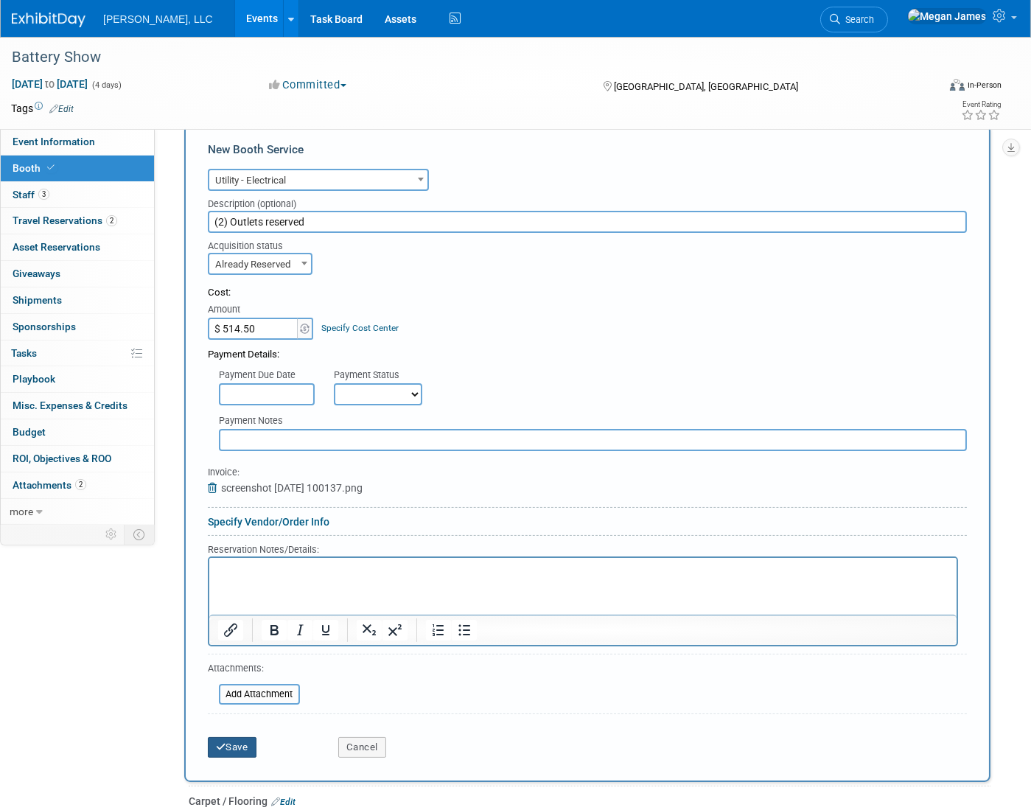
click at [243, 749] on button "Save" at bounding box center [232, 747] width 49 height 21
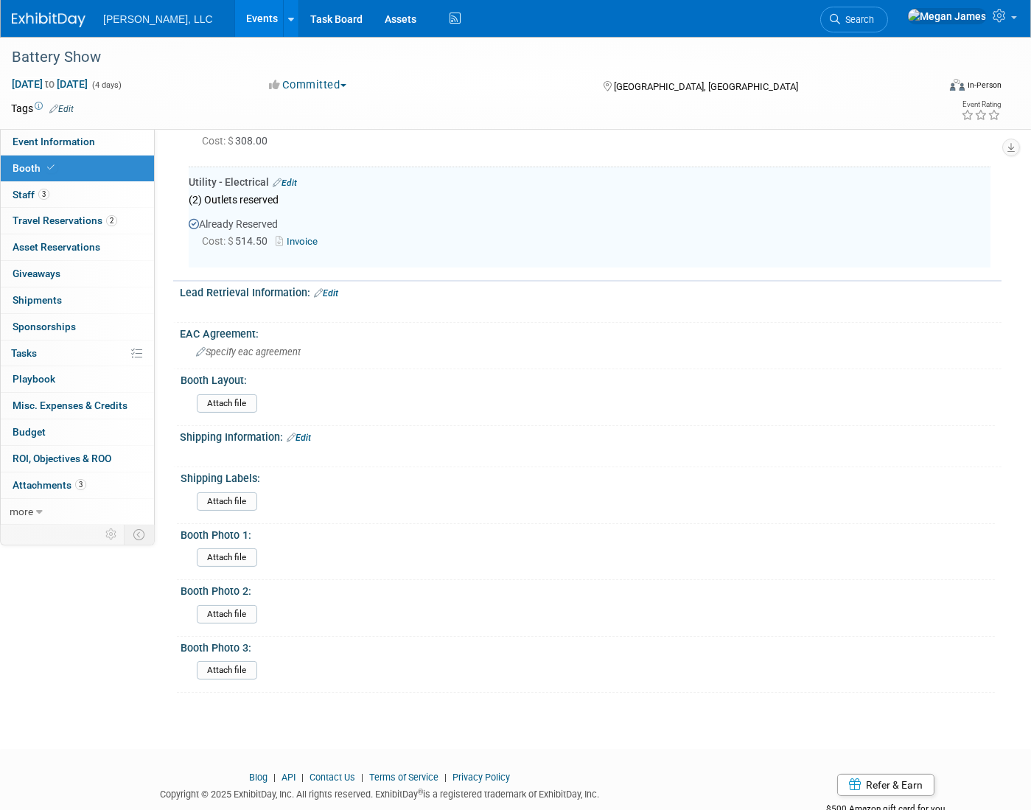
scroll to position [547, 0]
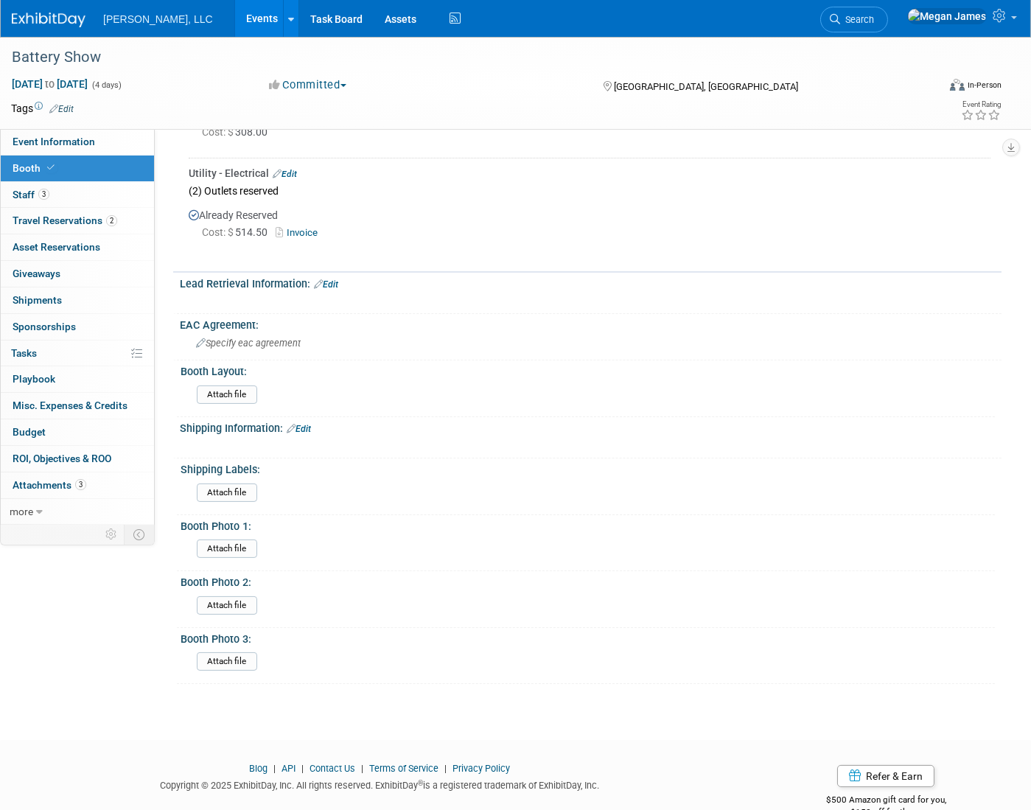
click at [96, 585] on div "Event Information Event Info Booth Booth 3 Staff 3 Staff 2 Travel Reservations …" at bounding box center [515, 87] width 1031 height 1194
